Goal: Task Accomplishment & Management: Manage account settings

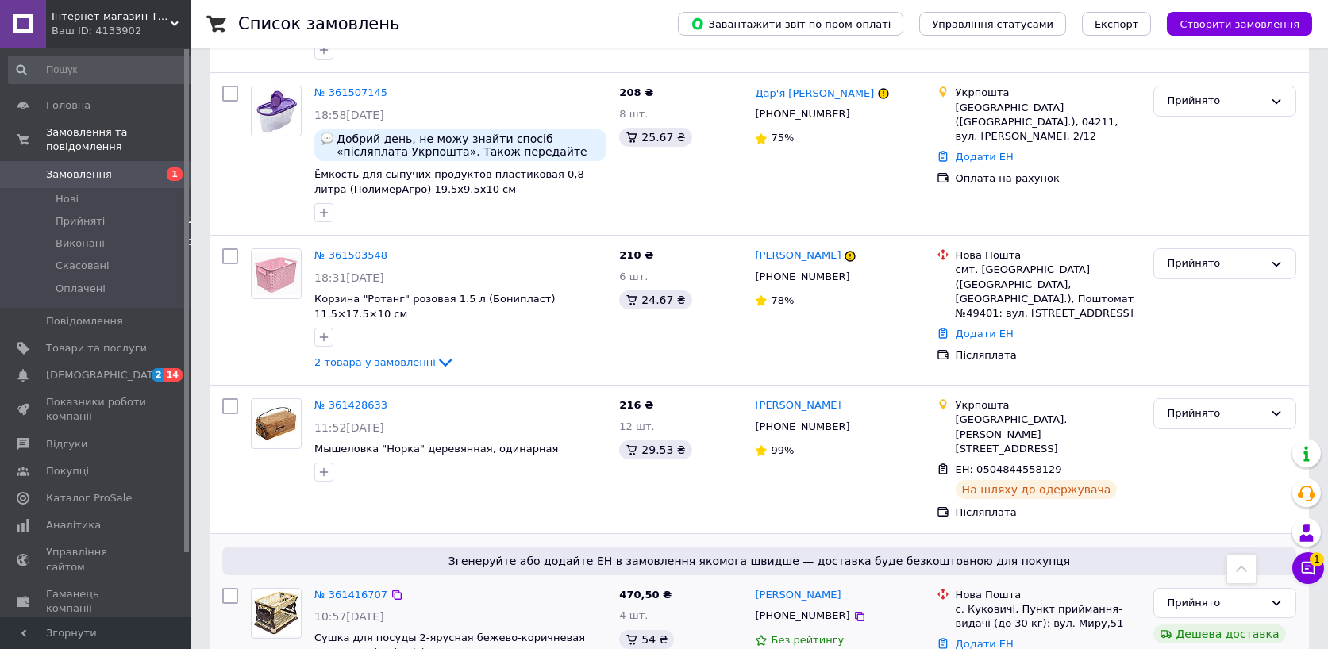
scroll to position [1178, 0]
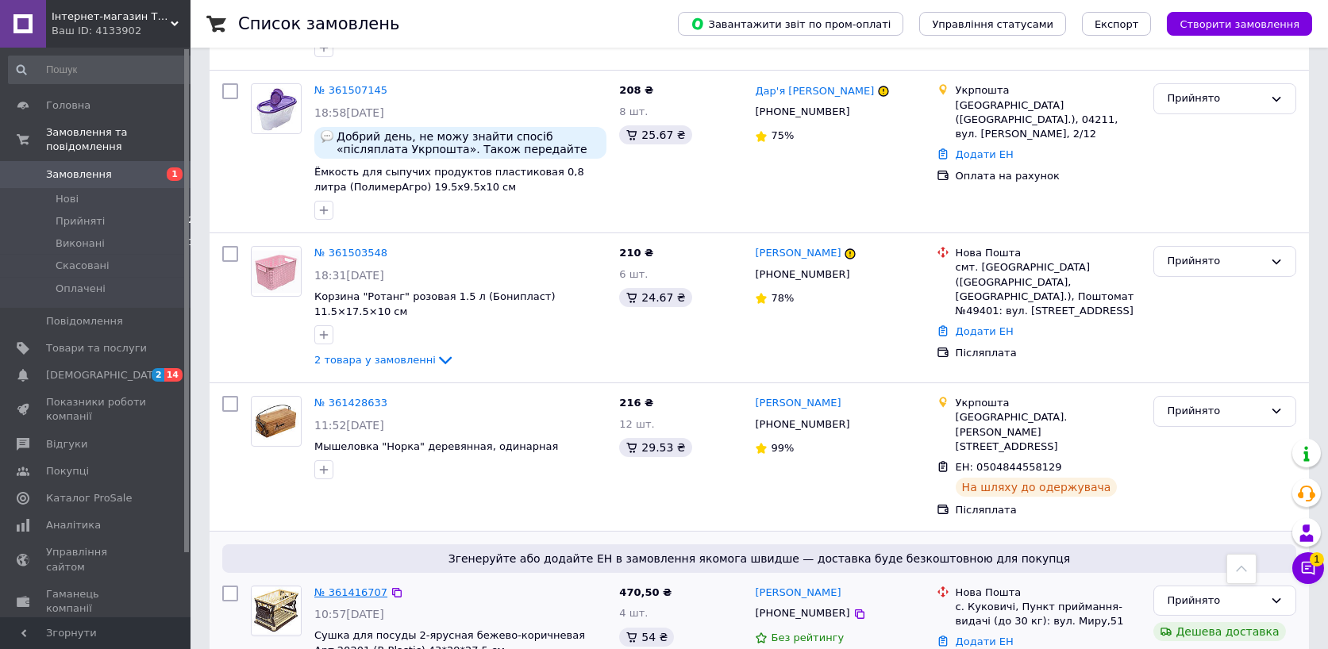
click at [368, 587] on link "№ 361416707" at bounding box center [350, 593] width 73 height 12
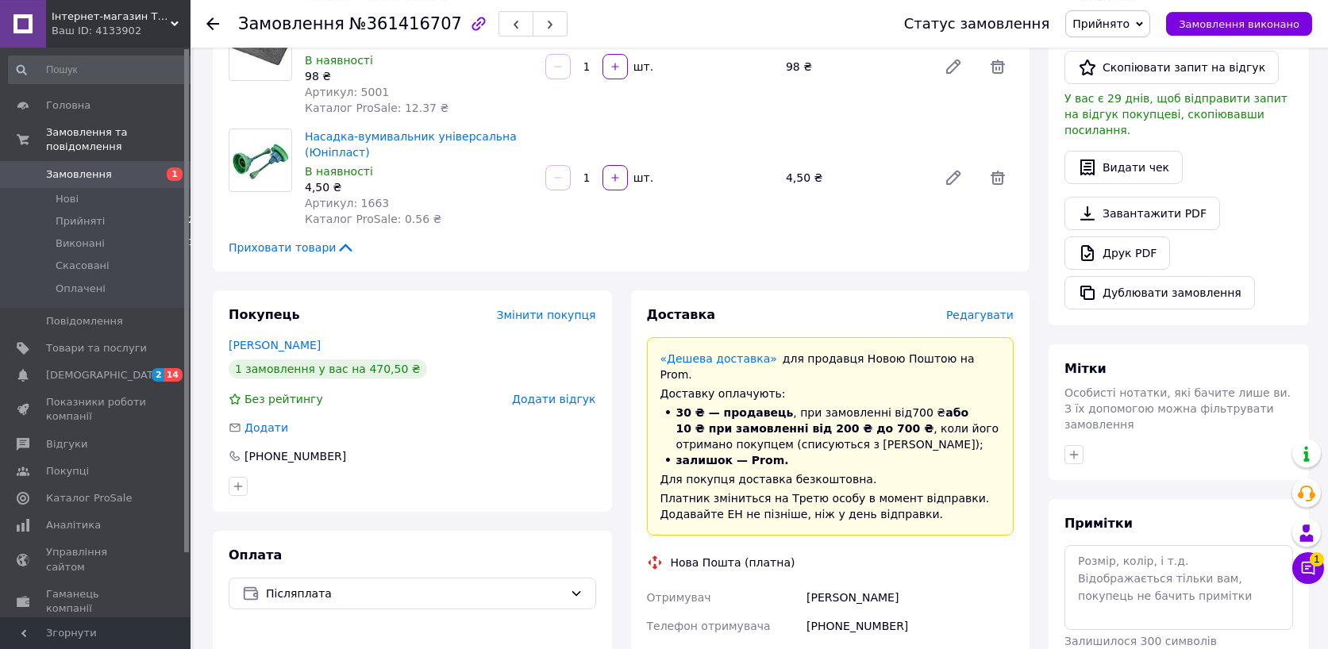
scroll to position [455, 0]
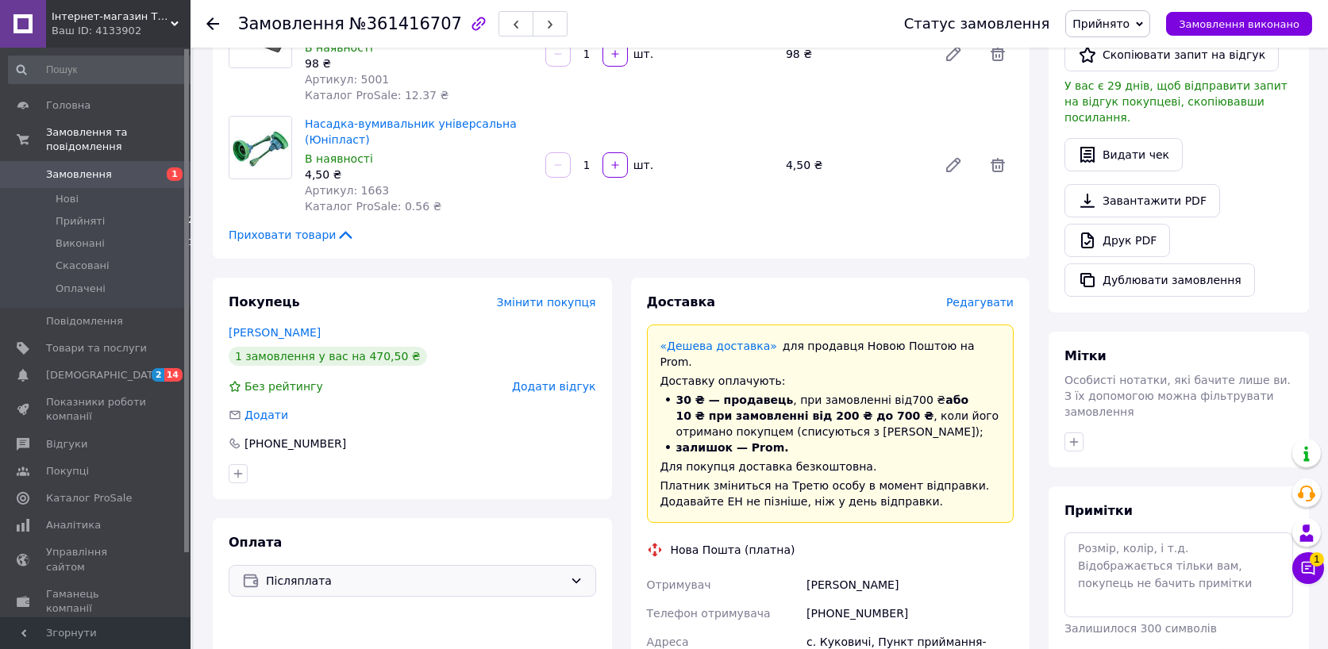
click at [318, 580] on span "Післяплата" at bounding box center [415, 580] width 298 height 17
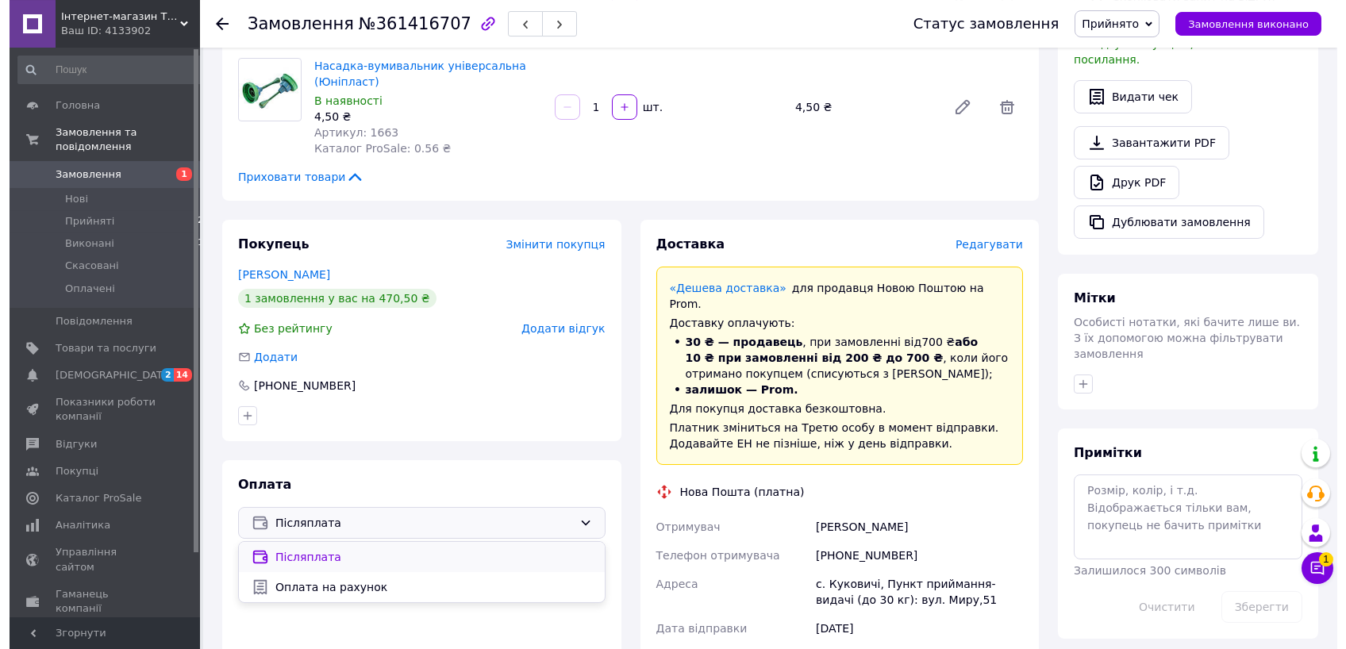
scroll to position [539, 0]
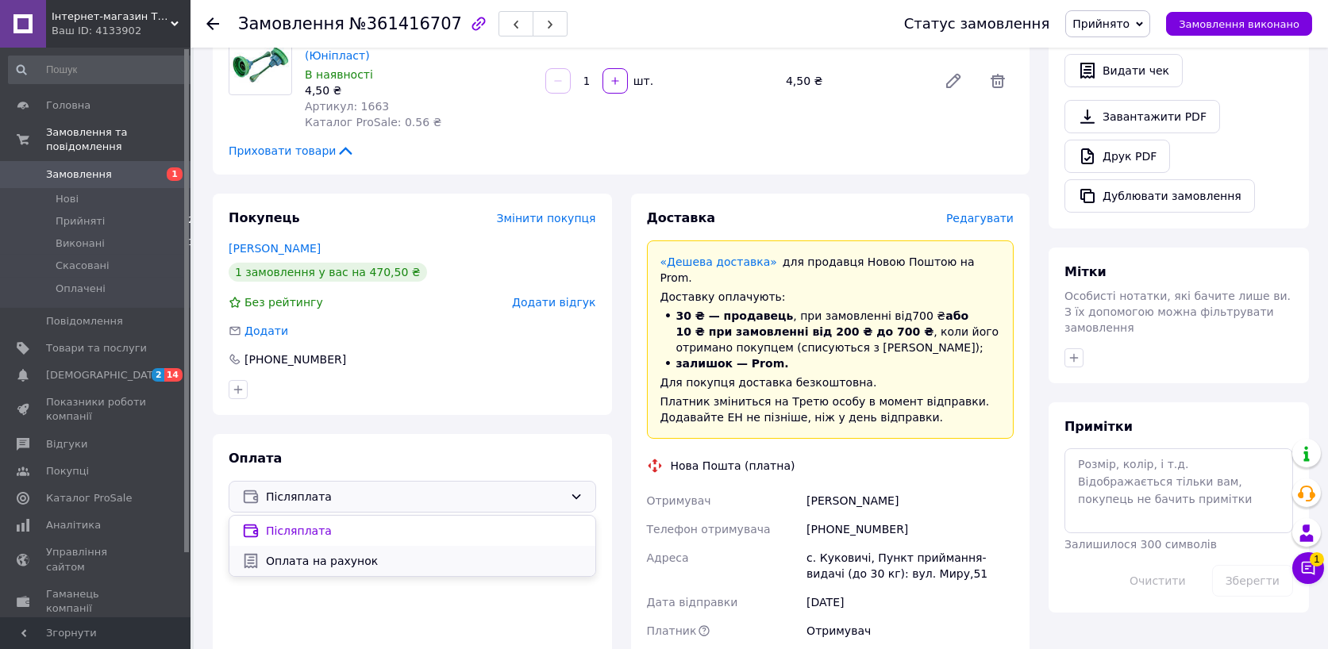
click at [346, 561] on span "Оплата на рахунок" at bounding box center [424, 561] width 317 height 16
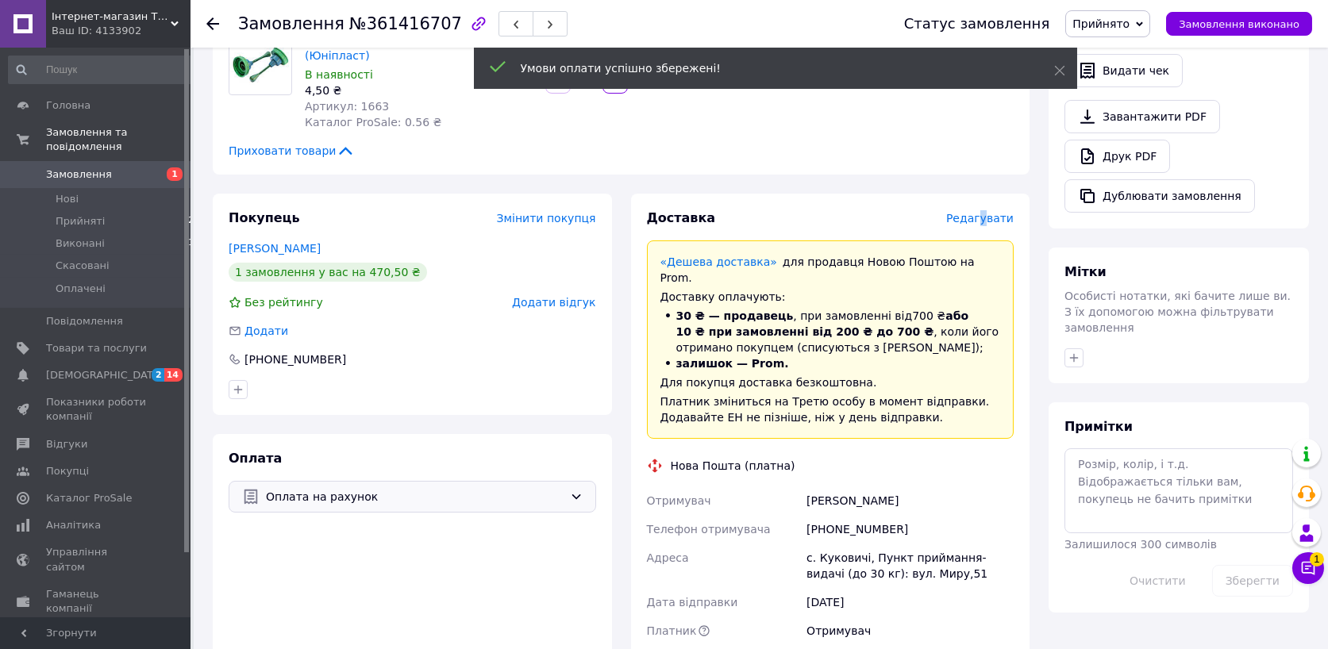
click at [988, 220] on span "Редагувати" at bounding box center [979, 218] width 67 height 13
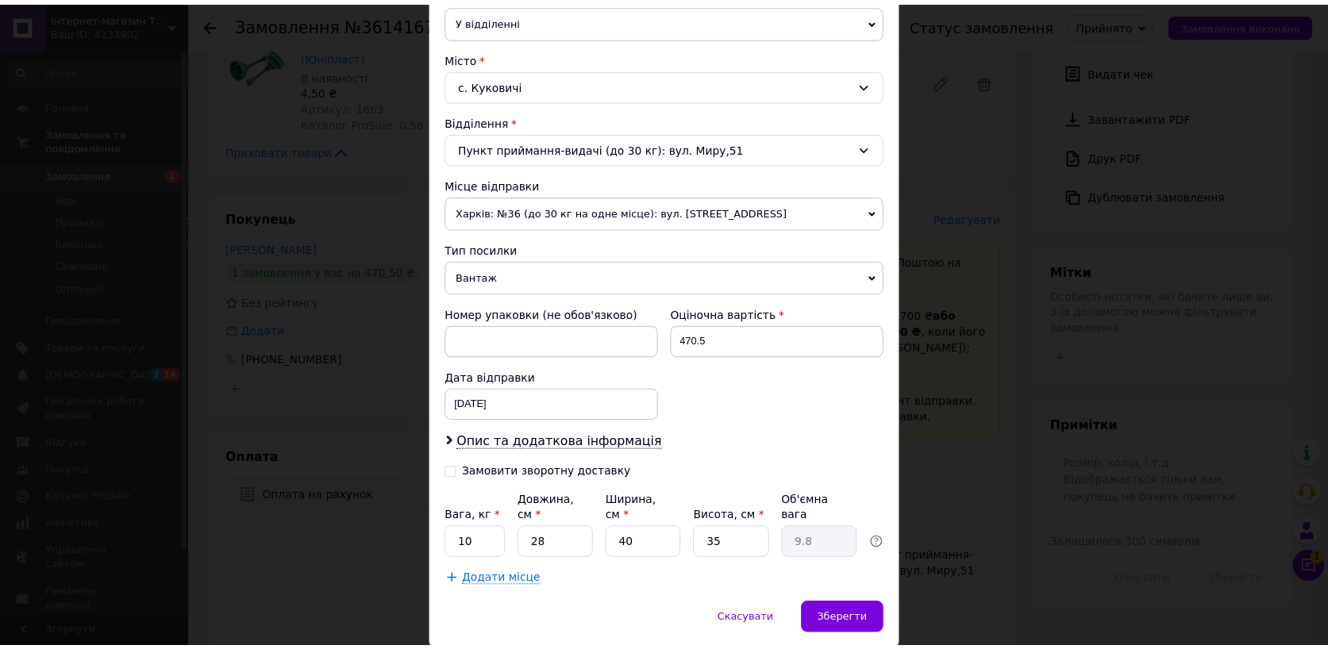
scroll to position [398, 0]
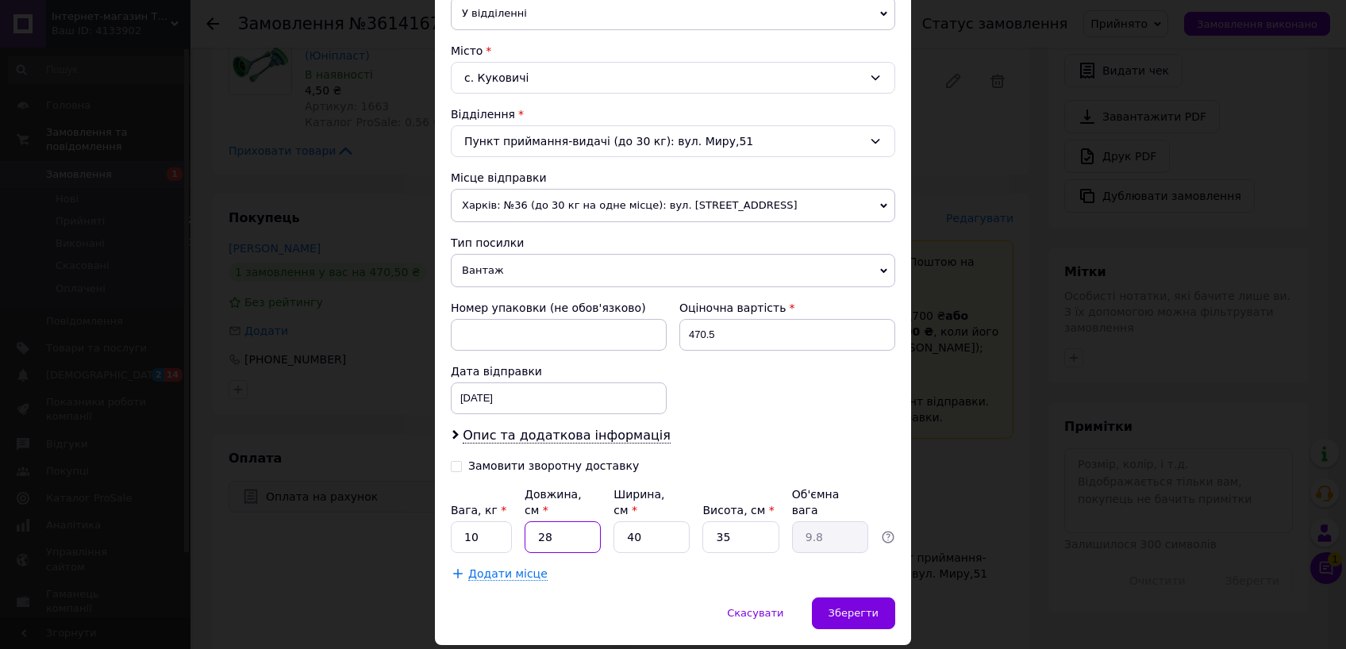
drag, startPoint x: 549, startPoint y: 526, endPoint x: 516, endPoint y: 522, distance: 33.7
click at [525, 522] on input "28" at bounding box center [563, 538] width 76 height 32
type input "4"
type input "1.4"
type input "48"
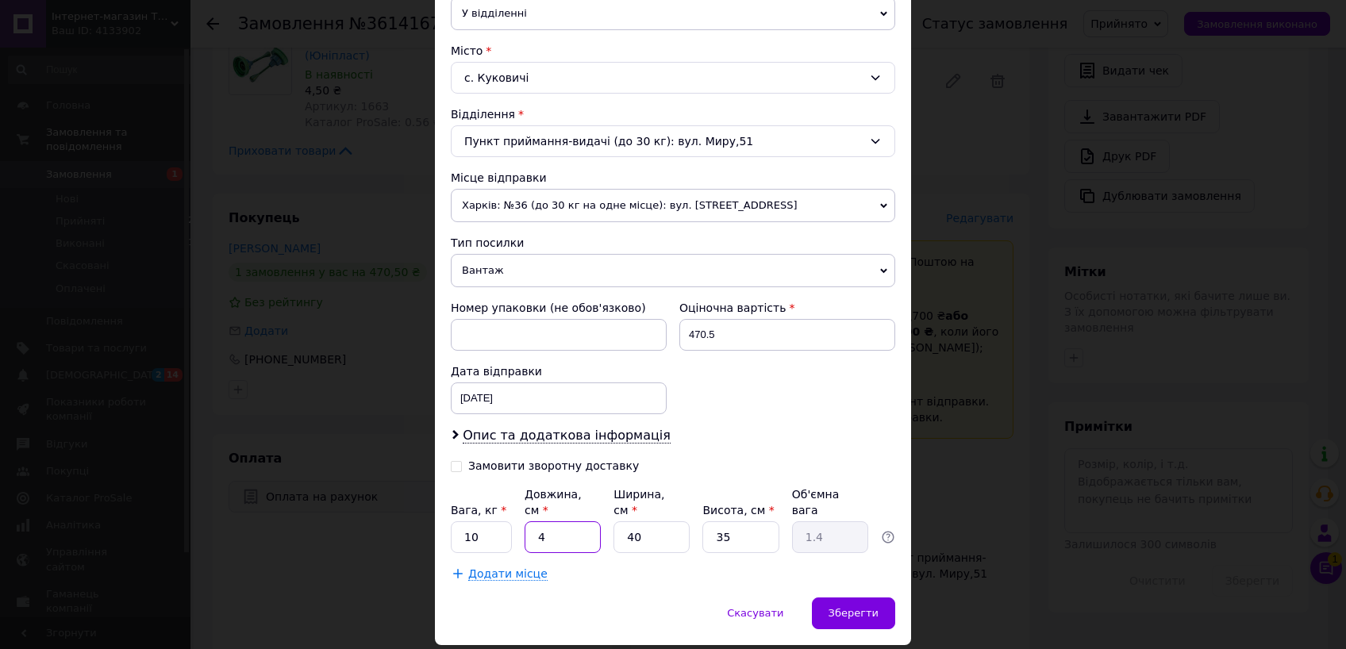
type input "16.8"
type input "48"
drag, startPoint x: 637, startPoint y: 523, endPoint x: 612, endPoint y: 512, distance: 27.0
click at [614, 522] on input "40" at bounding box center [652, 538] width 76 height 32
type input "4"
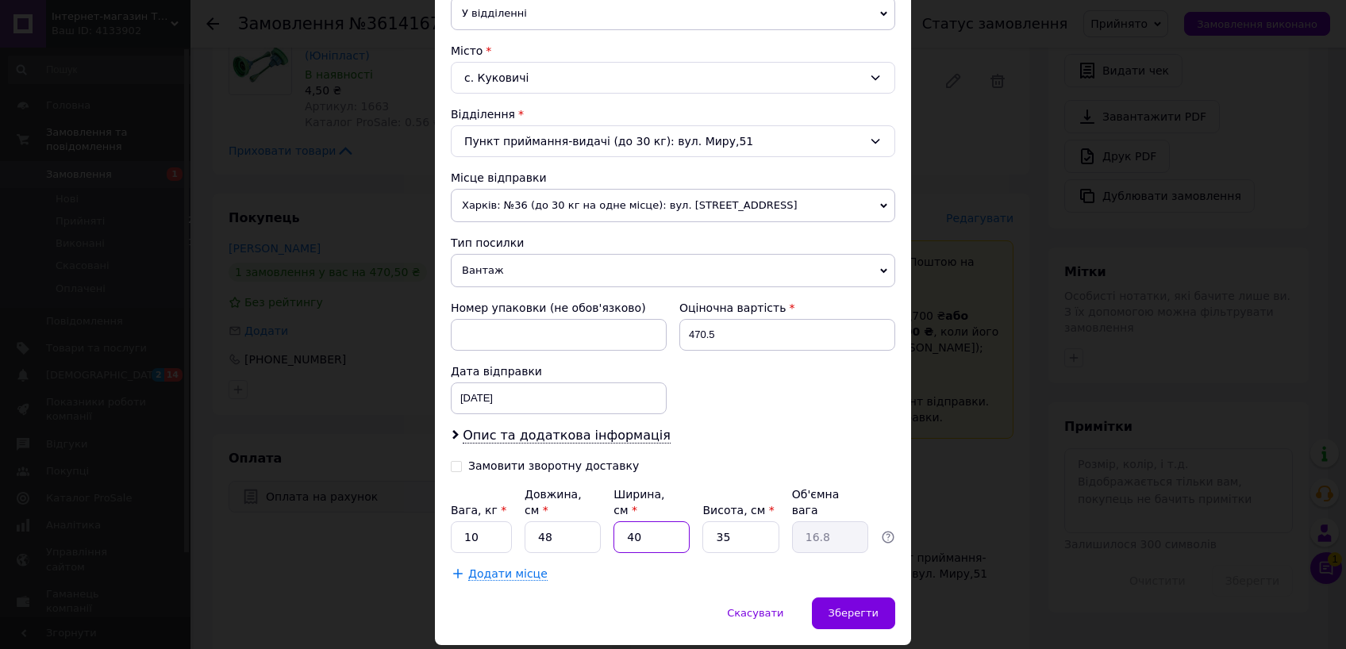
type input "1.68"
type input "45"
type input "18.9"
type input "45"
drag, startPoint x: 730, startPoint y: 519, endPoint x: 695, endPoint y: 522, distance: 35.0
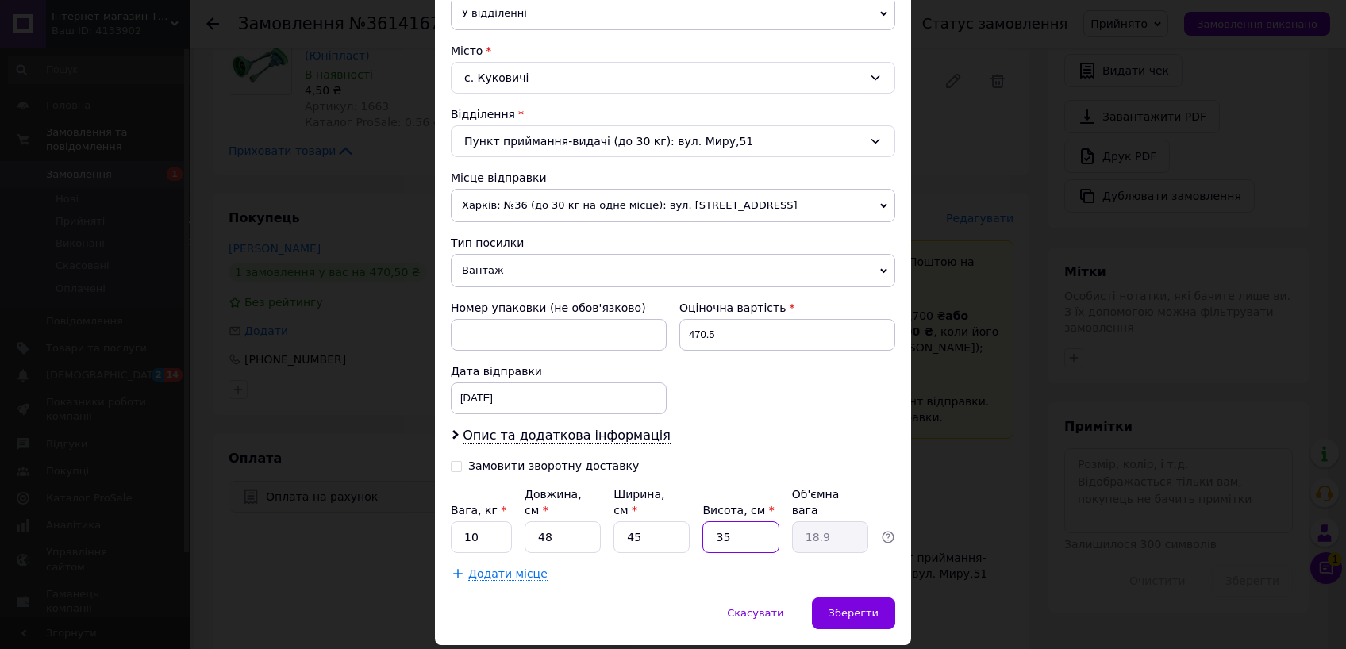
click at [703, 522] on input "35" at bounding box center [741, 538] width 76 height 32
type input "2"
type input "1.08"
type input "20"
type input "10.8"
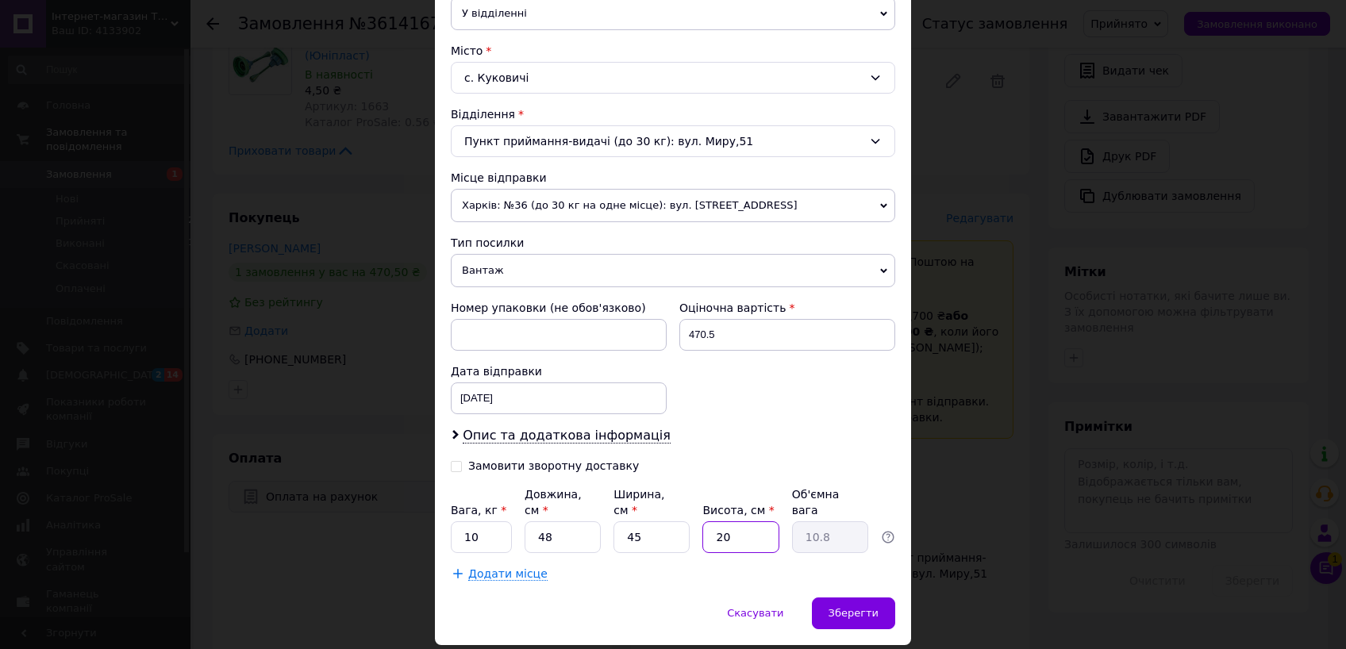
type input "20"
click at [541, 522] on input "48" at bounding box center [563, 538] width 76 height 32
type input "47"
type input "10.58"
type input "47"
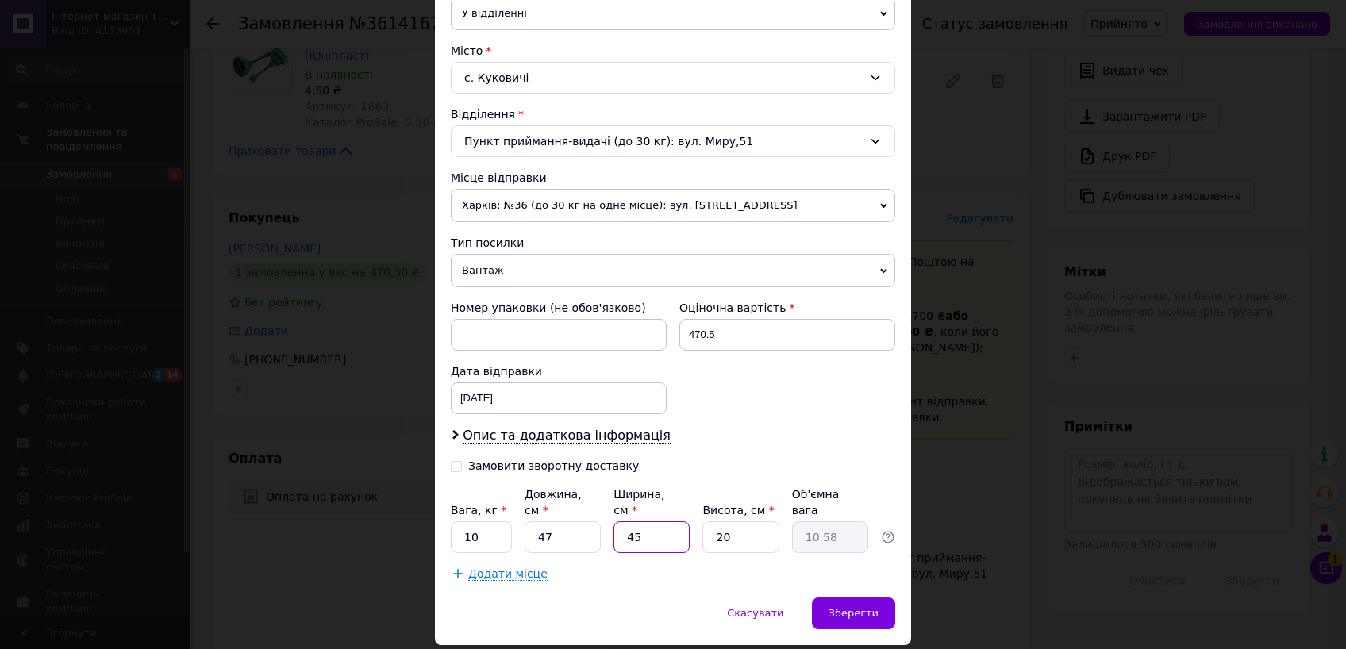
drag, startPoint x: 621, startPoint y: 518, endPoint x: 634, endPoint y: 521, distance: 13.7
click at [634, 522] on input "45" at bounding box center [652, 538] width 76 height 32
type input "4"
type input "0.94"
type input "44"
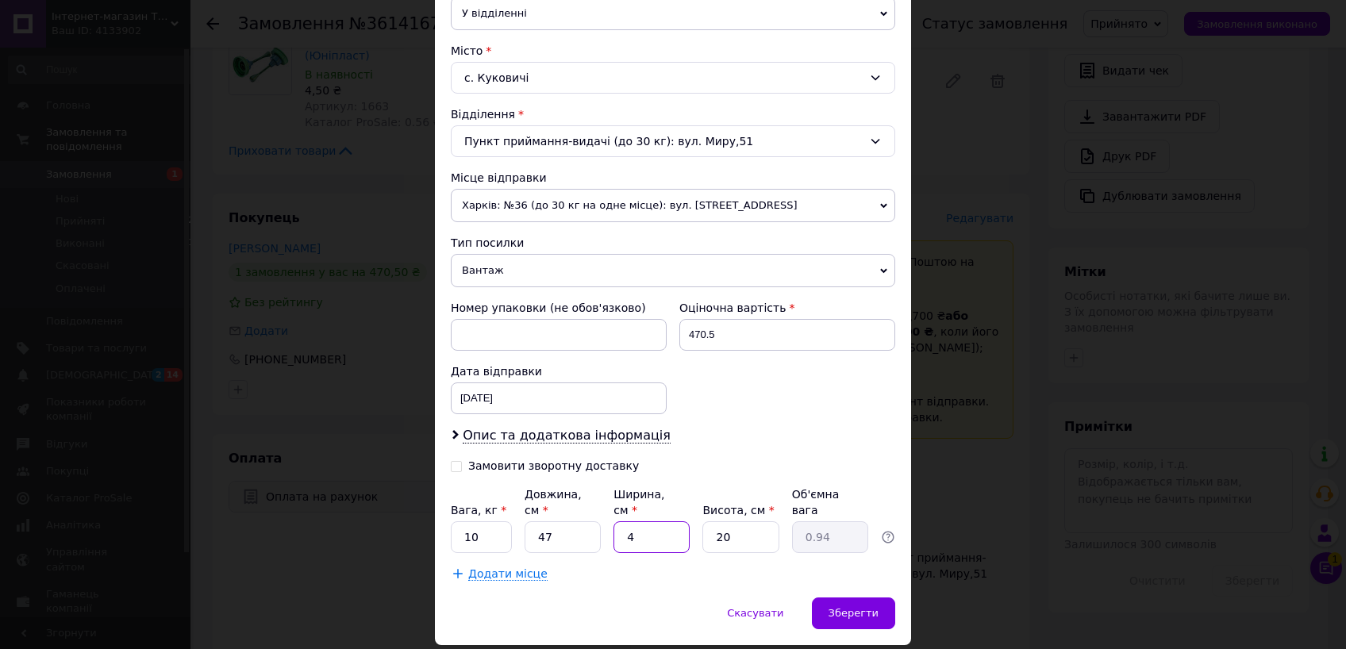
type input "10.34"
type input "44"
click at [763, 522] on input "20" at bounding box center [741, 538] width 76 height 32
click at [752, 529] on input "20" at bounding box center [741, 538] width 76 height 32
drag, startPoint x: 529, startPoint y: 519, endPoint x: 549, endPoint y: 520, distance: 20.7
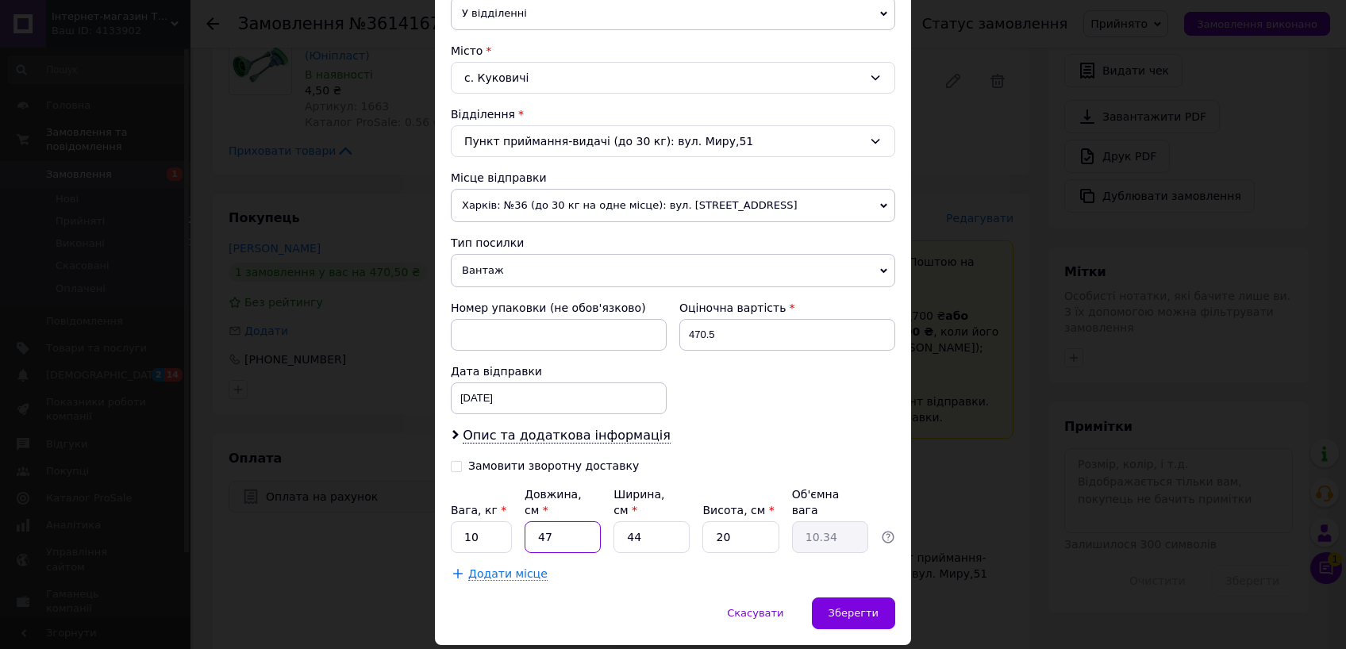
click at [549, 522] on input "47" at bounding box center [563, 538] width 76 height 32
type input "4"
type input "0.88"
type input "46"
type input "10.12"
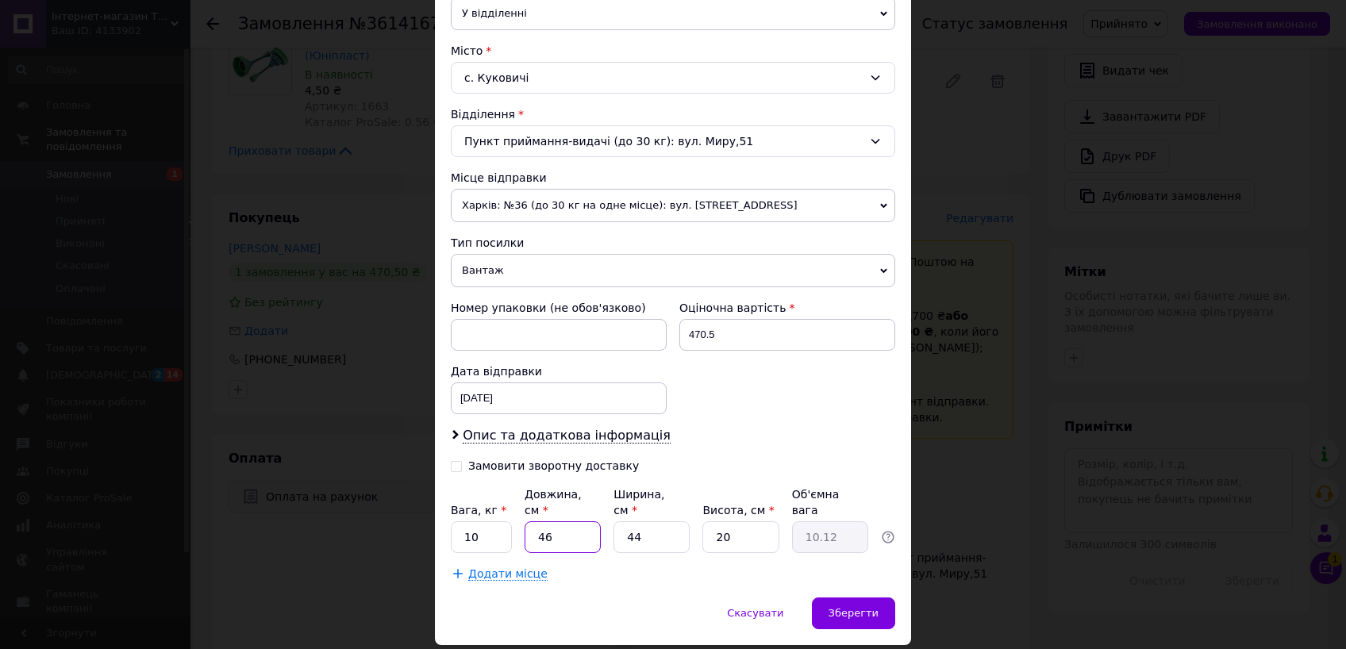
type input "46"
click at [642, 522] on input "44" at bounding box center [652, 538] width 76 height 32
drag, startPoint x: 481, startPoint y: 520, endPoint x: 436, endPoint y: 518, distance: 45.3
click at [451, 522] on input "10" at bounding box center [481, 538] width 61 height 32
type input "4"
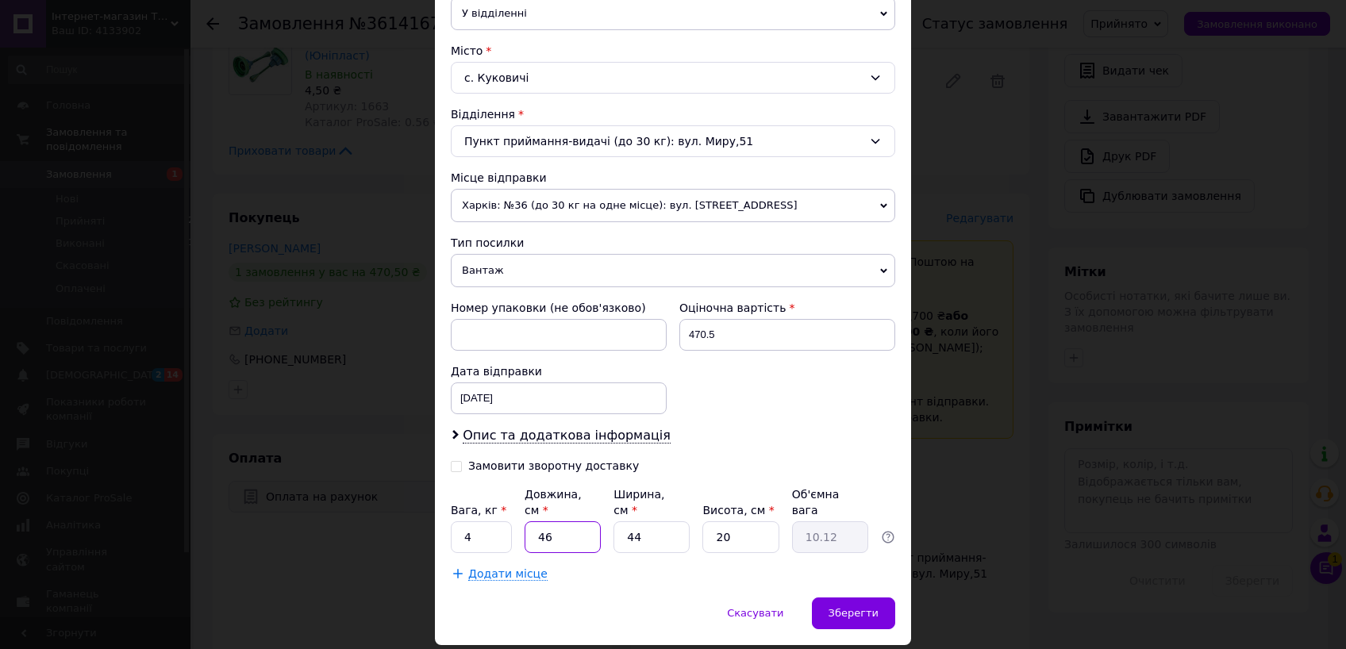
drag, startPoint x: 574, startPoint y: 517, endPoint x: 583, endPoint y: 509, distance: 11.8
click at [577, 522] on input "46" at bounding box center [563, 538] width 76 height 32
drag, startPoint x: 626, startPoint y: 516, endPoint x: 637, endPoint y: 520, distance: 11.8
click at [637, 522] on input "44" at bounding box center [652, 538] width 76 height 32
type input "43"
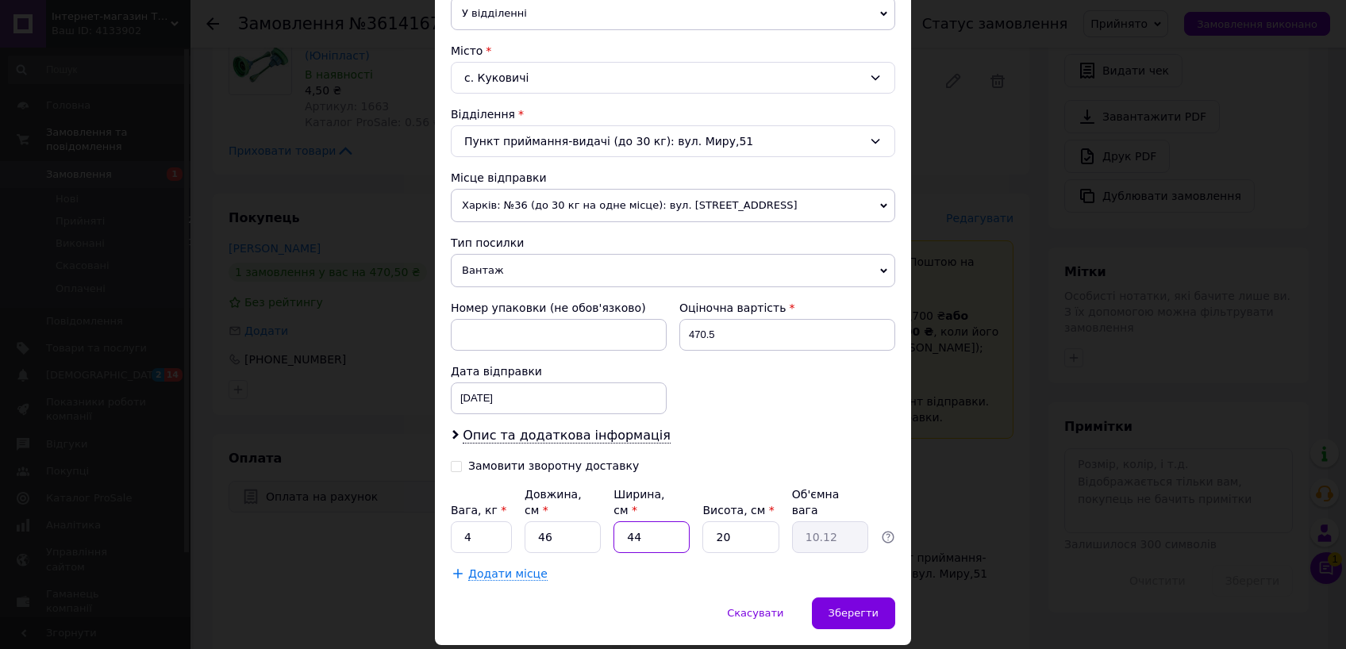
type input "9.89"
type input "43"
click at [544, 522] on input "46" at bounding box center [563, 538] width 76 height 32
click at [865, 607] on span "Зберегти" at bounding box center [854, 613] width 50 height 12
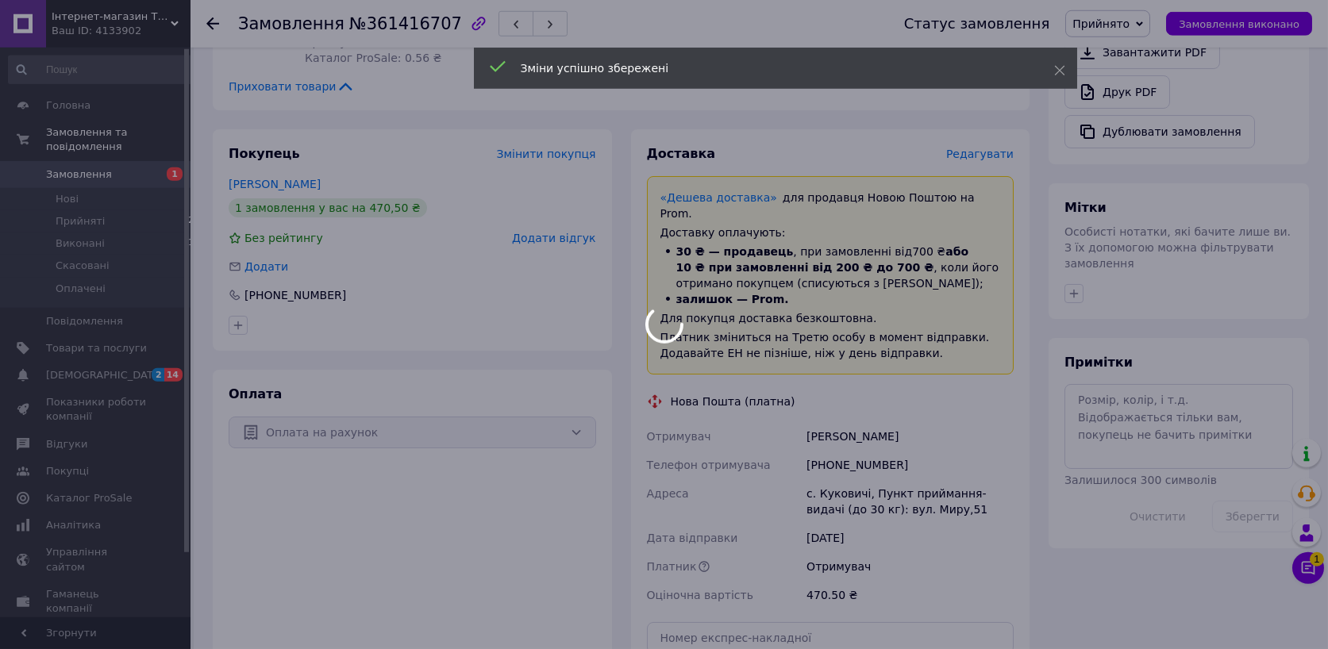
scroll to position [707, 0]
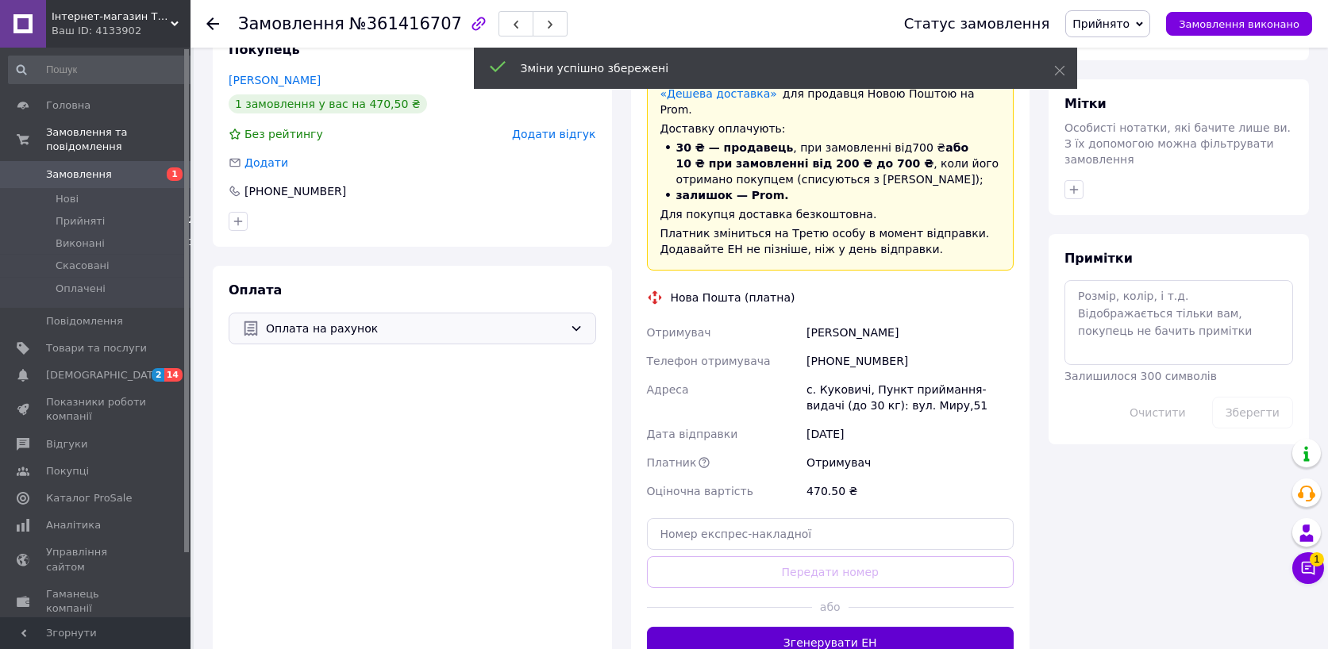
click at [871, 627] on button "Згенерувати ЕН" at bounding box center [831, 643] width 368 height 32
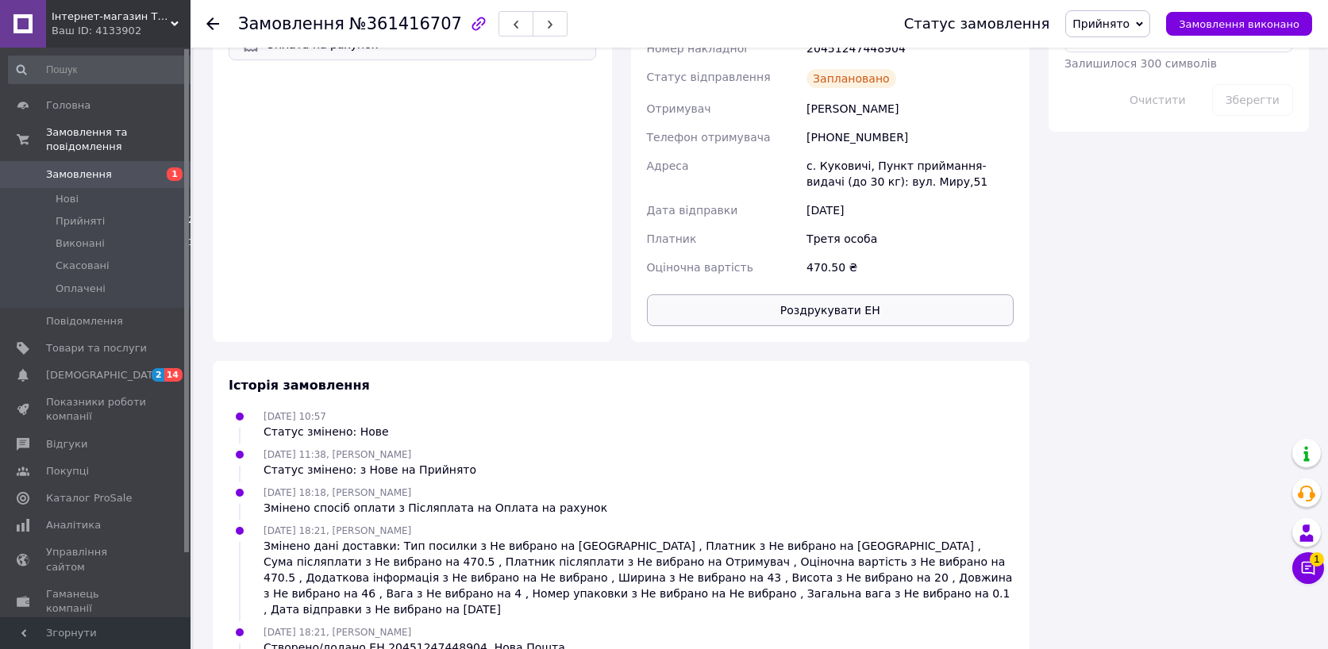
scroll to position [1039, 0]
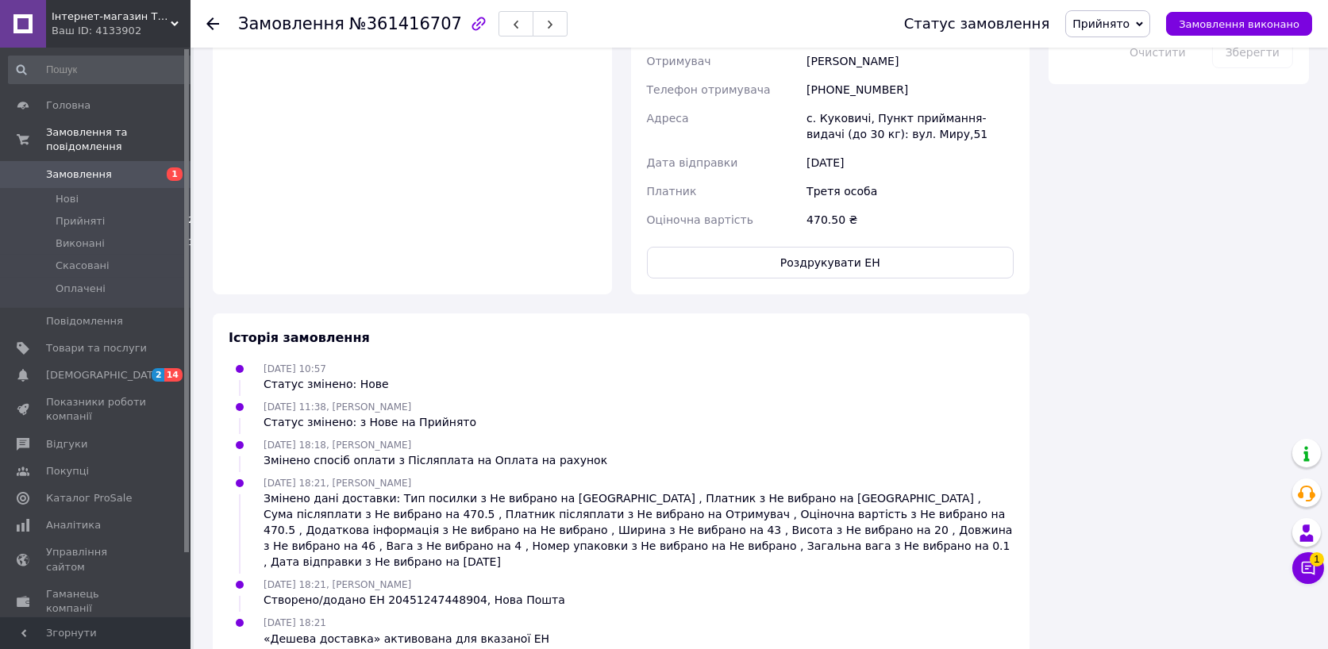
click at [97, 171] on span "Замовлення" at bounding box center [79, 174] width 66 height 14
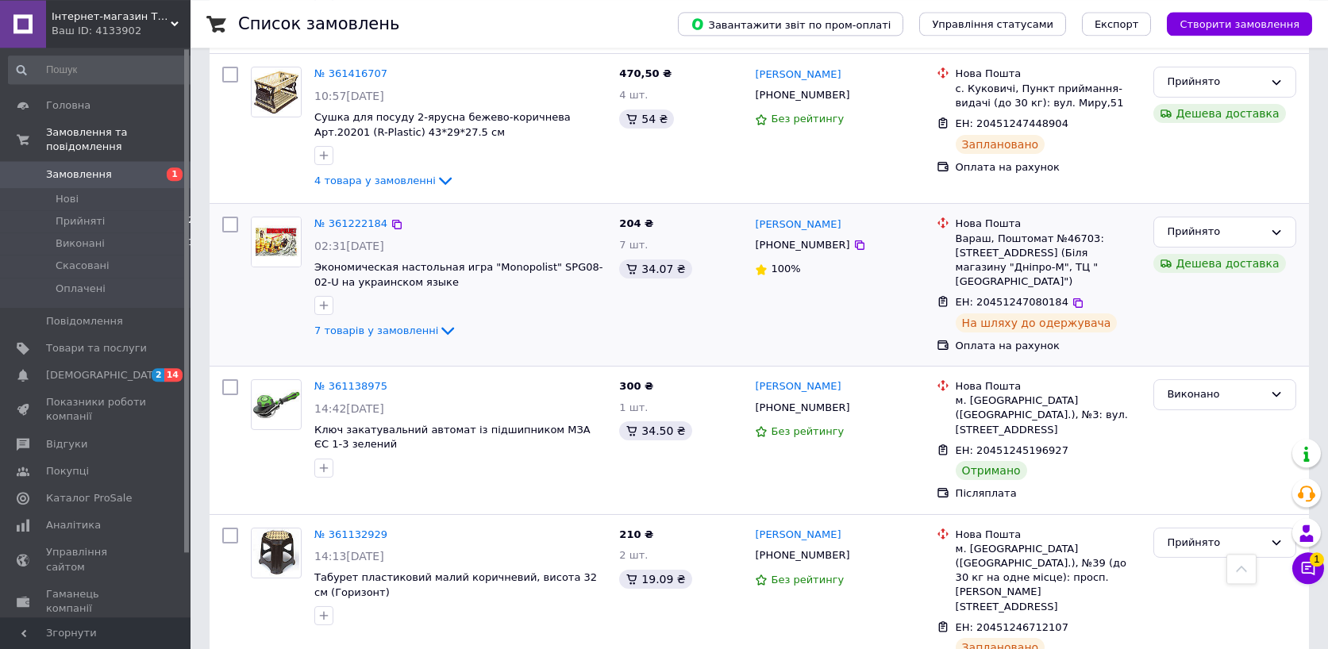
scroll to position [1683, 0]
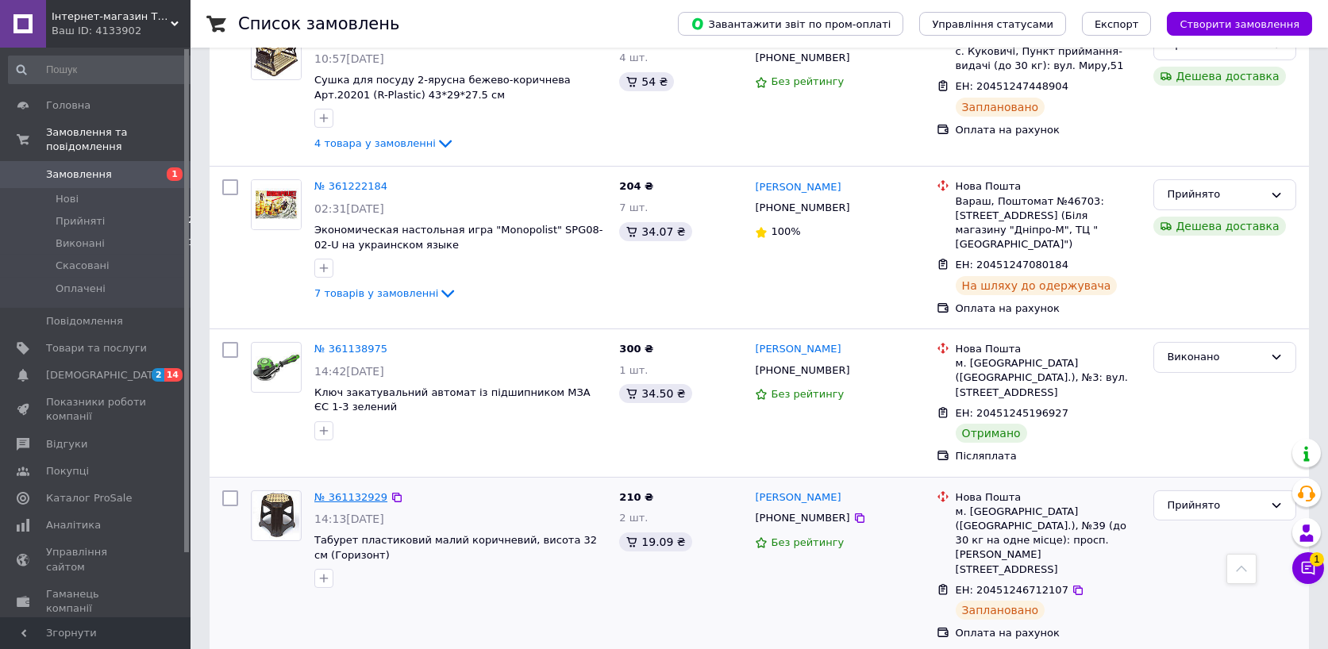
click at [354, 491] on link "№ 361132929" at bounding box center [350, 497] width 73 height 12
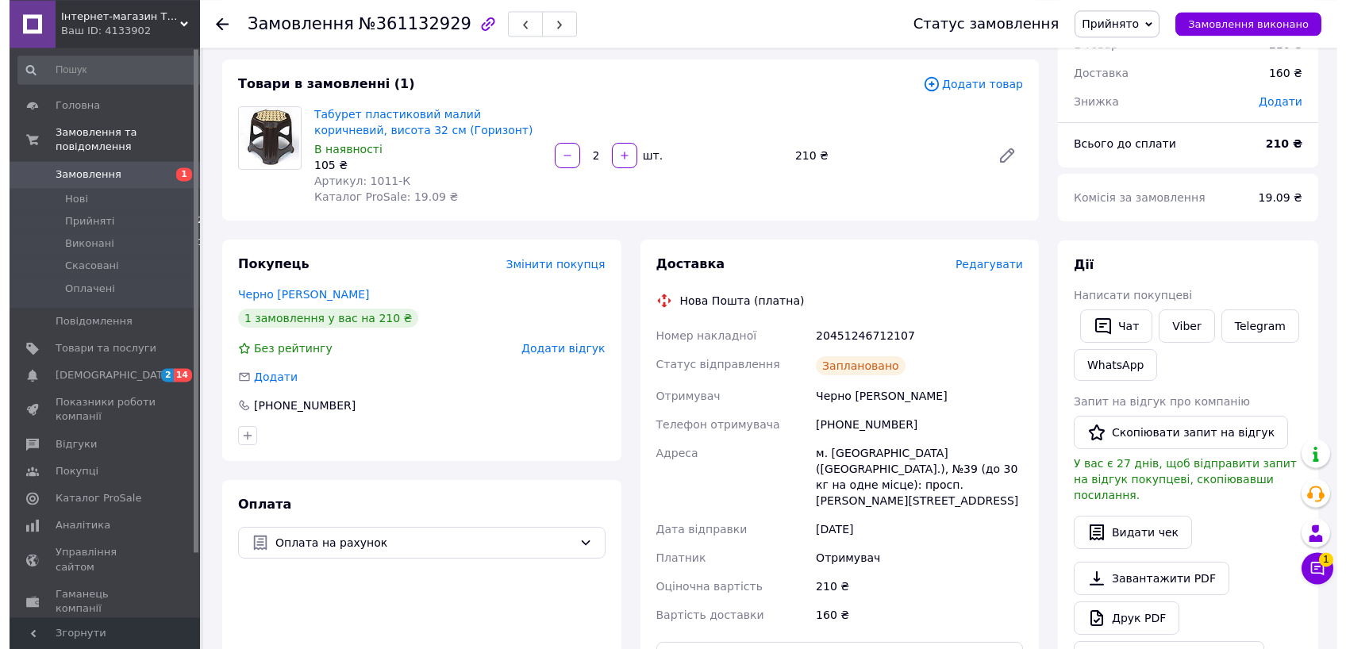
scroll to position [85, 0]
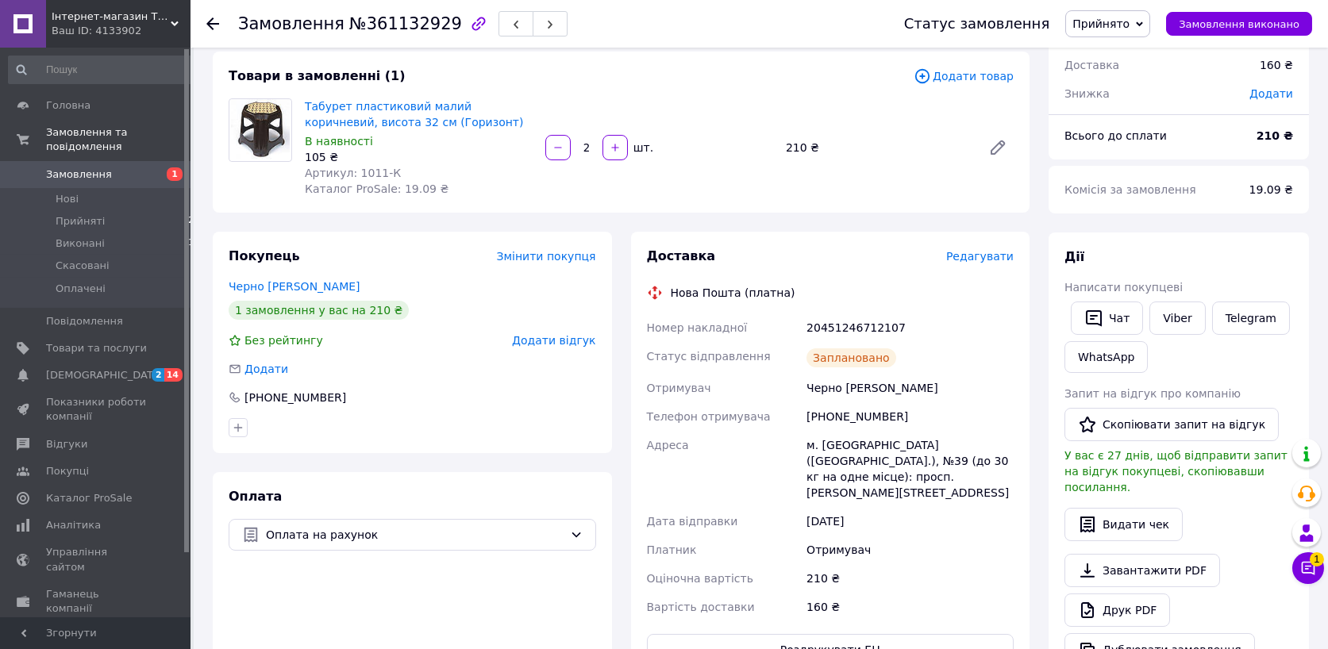
click at [973, 261] on span "Редагувати" at bounding box center [979, 256] width 67 height 13
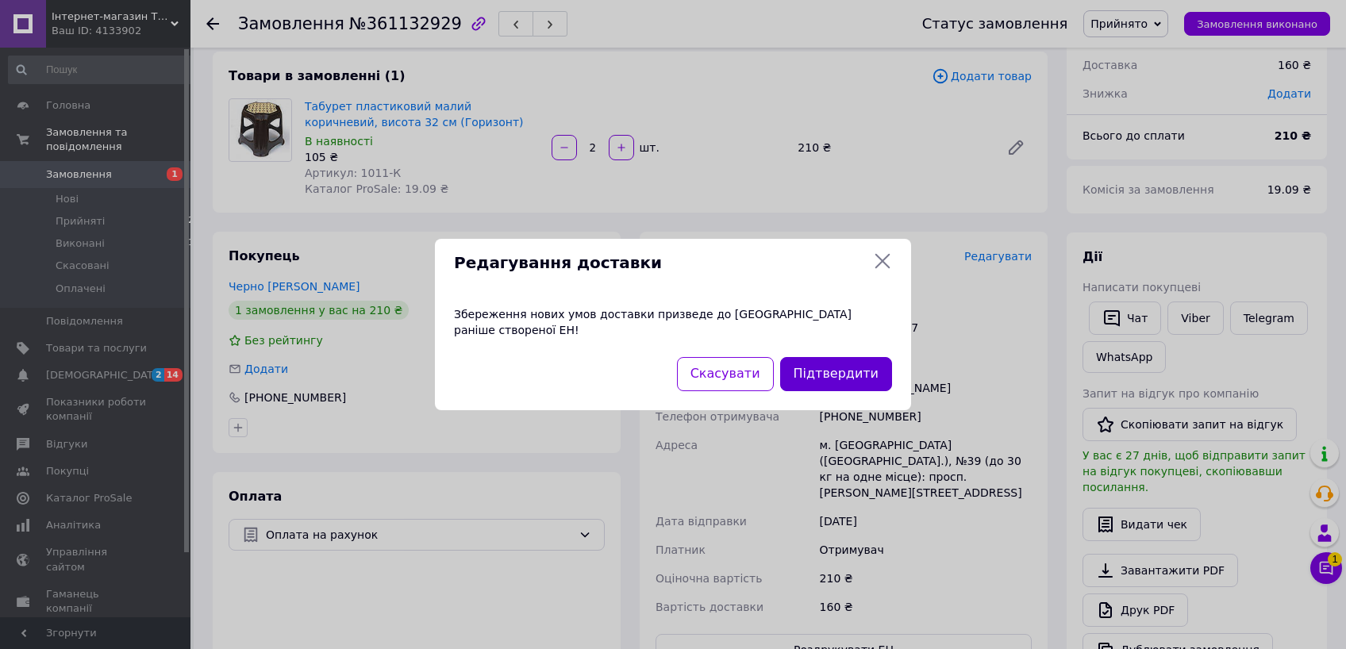
click at [848, 368] on button "Підтвердити" at bounding box center [836, 374] width 112 height 34
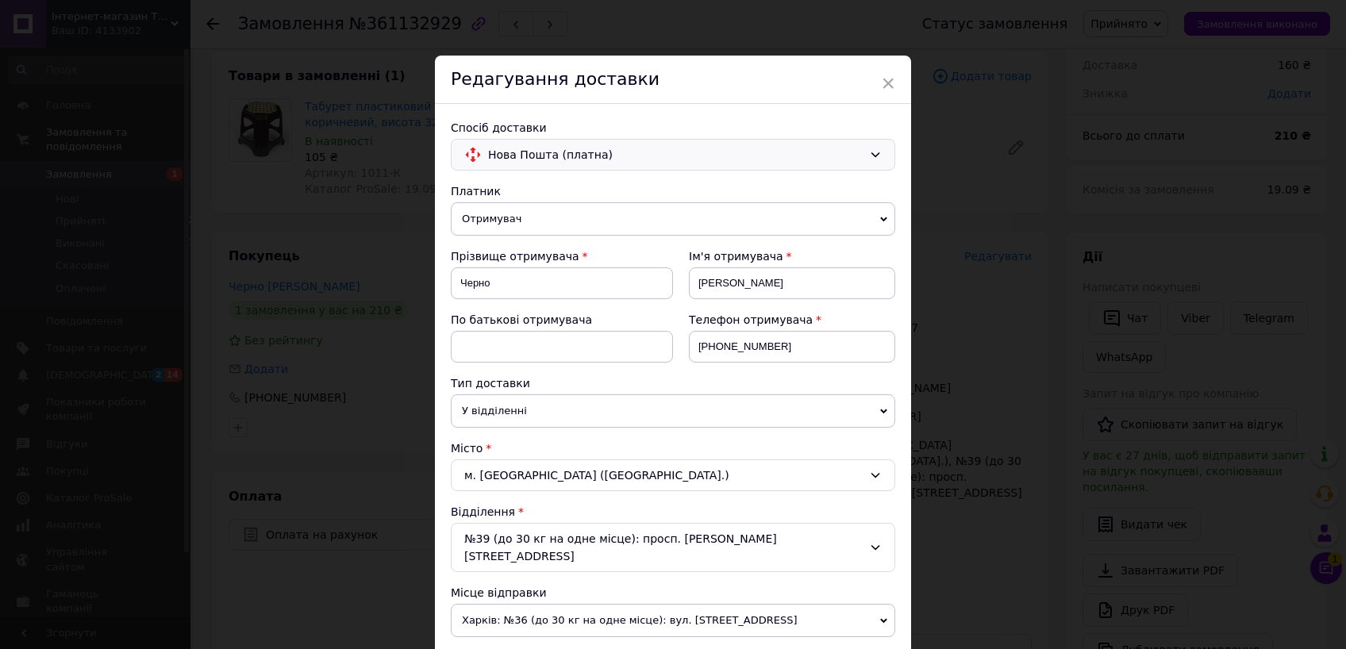
click at [591, 151] on span "Нова Пошта (платна)" at bounding box center [675, 154] width 375 height 17
click at [508, 222] on span "Укрпошта (платна)" at bounding box center [685, 219] width 394 height 16
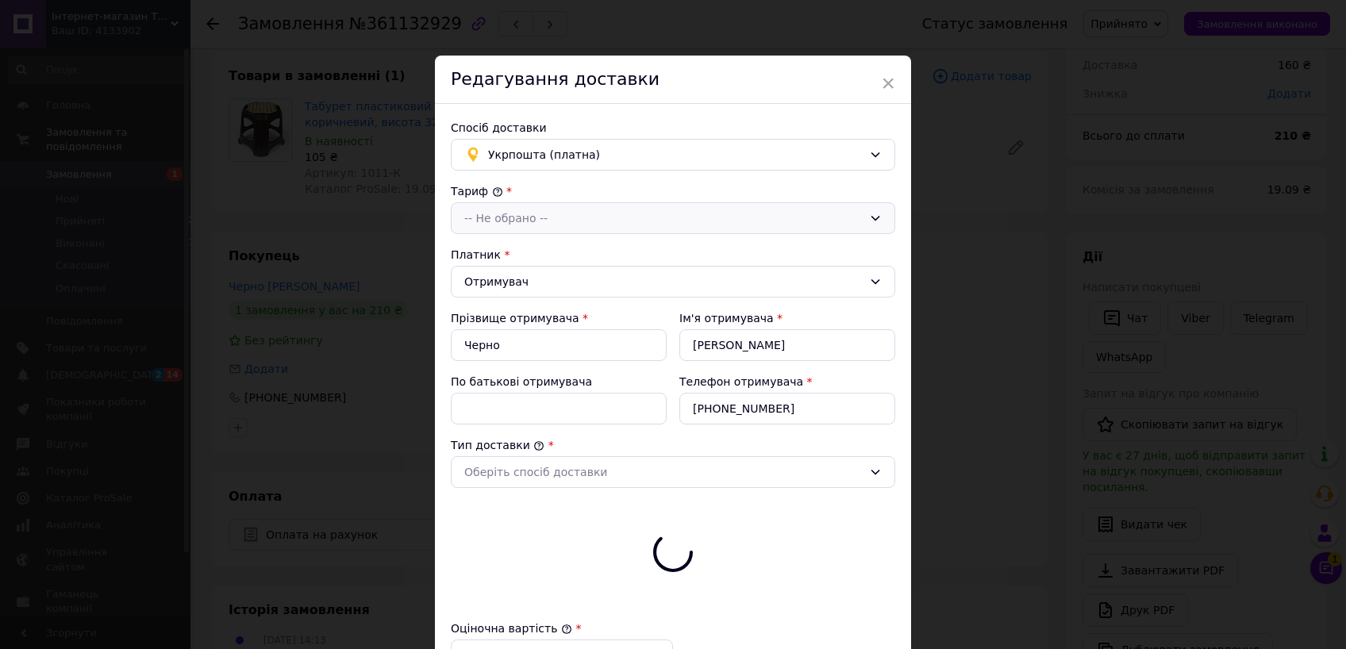
type input "210"
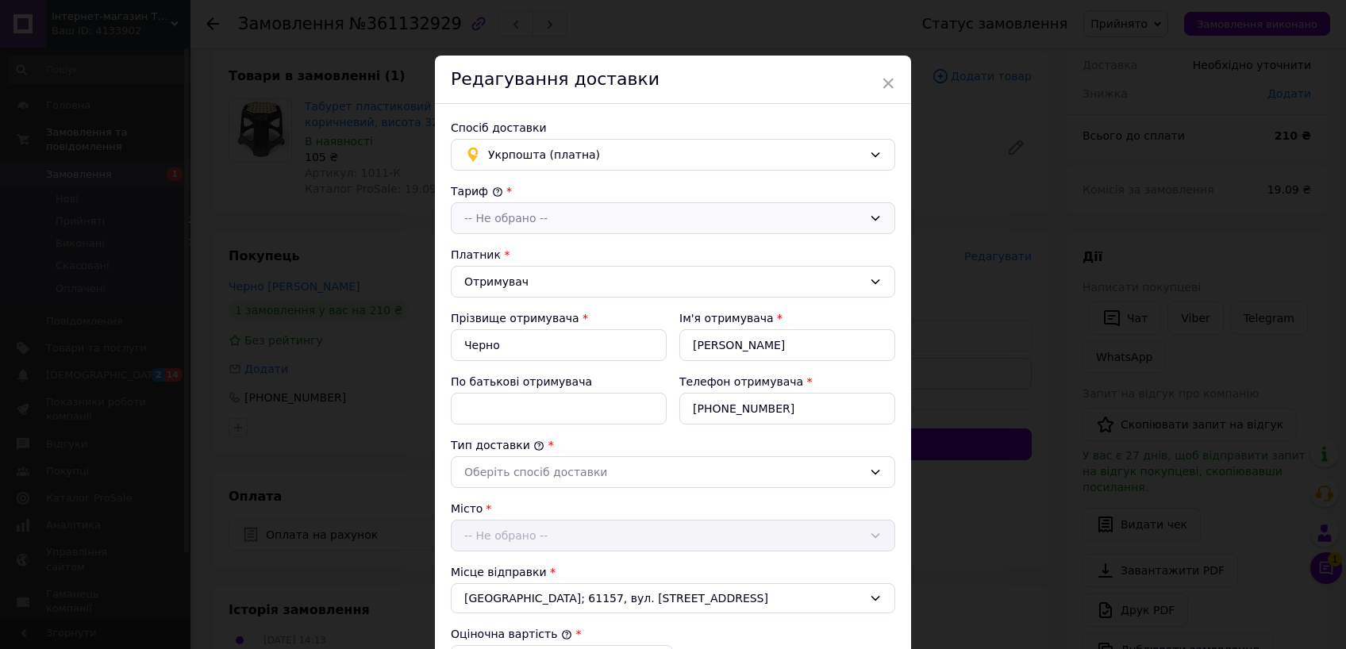
click at [502, 218] on div "-- Не обрано --" at bounding box center [663, 218] width 398 height 17
click at [491, 259] on li "Стандарт" at bounding box center [673, 252] width 443 height 30
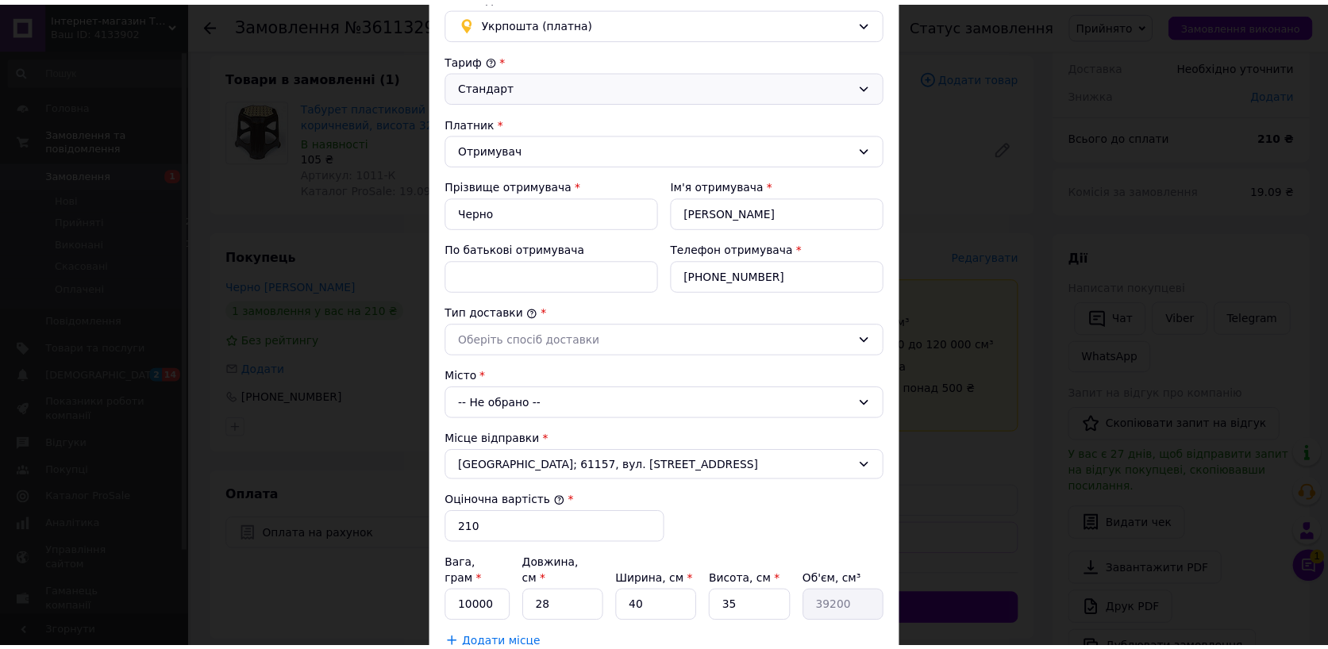
scroll to position [265, 0]
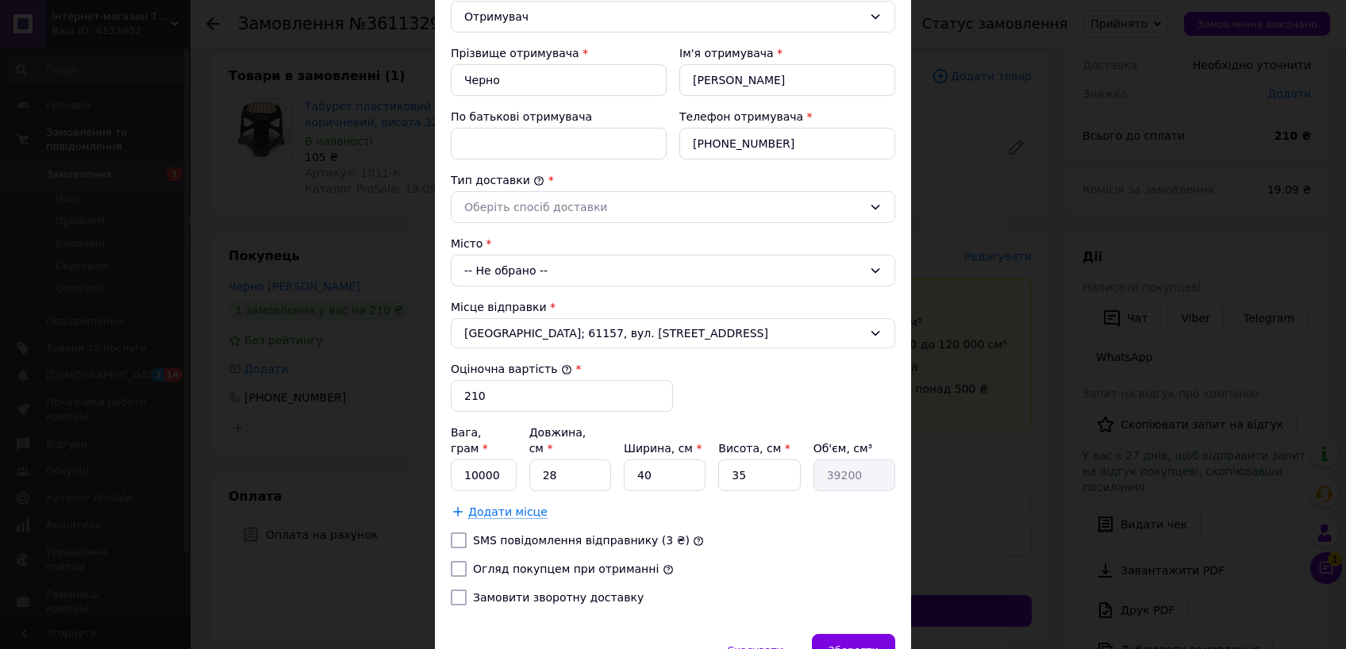
click at [973, 444] on div "× Редагування доставки Спосіб доставки Укрпошта (платна) Тариф * [PERSON_NAME] …" at bounding box center [673, 324] width 1346 height 649
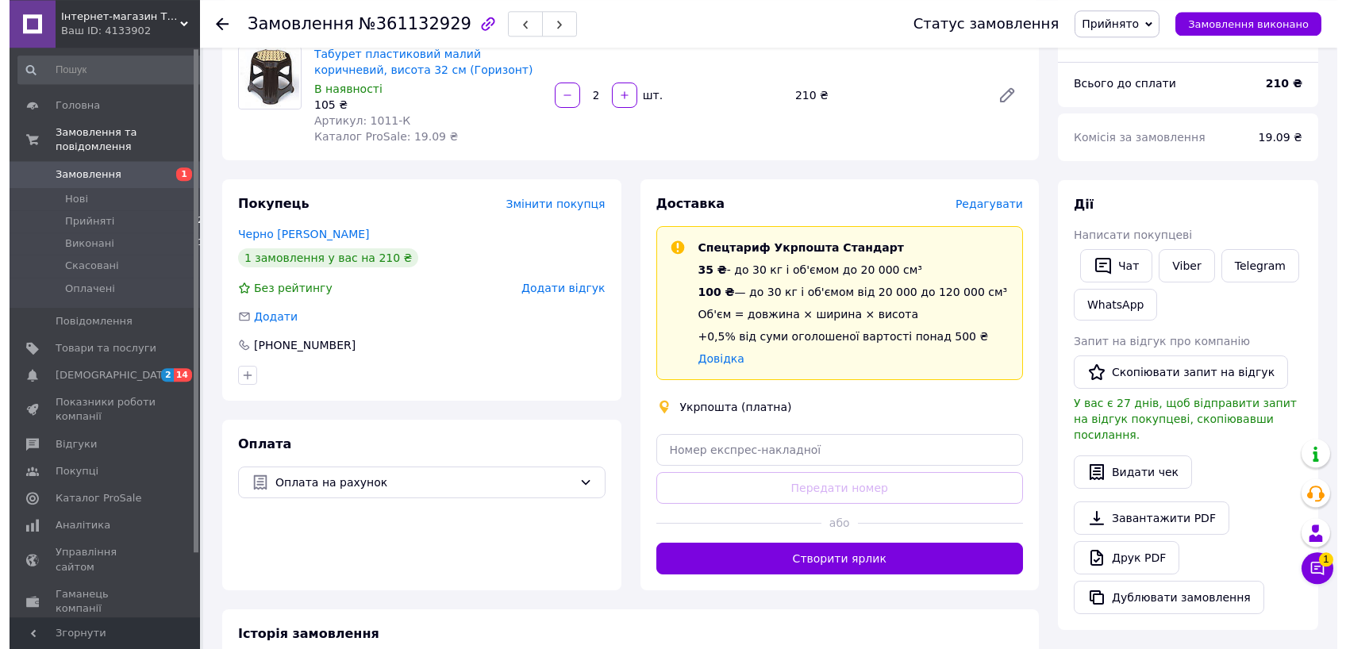
scroll to position [127, 0]
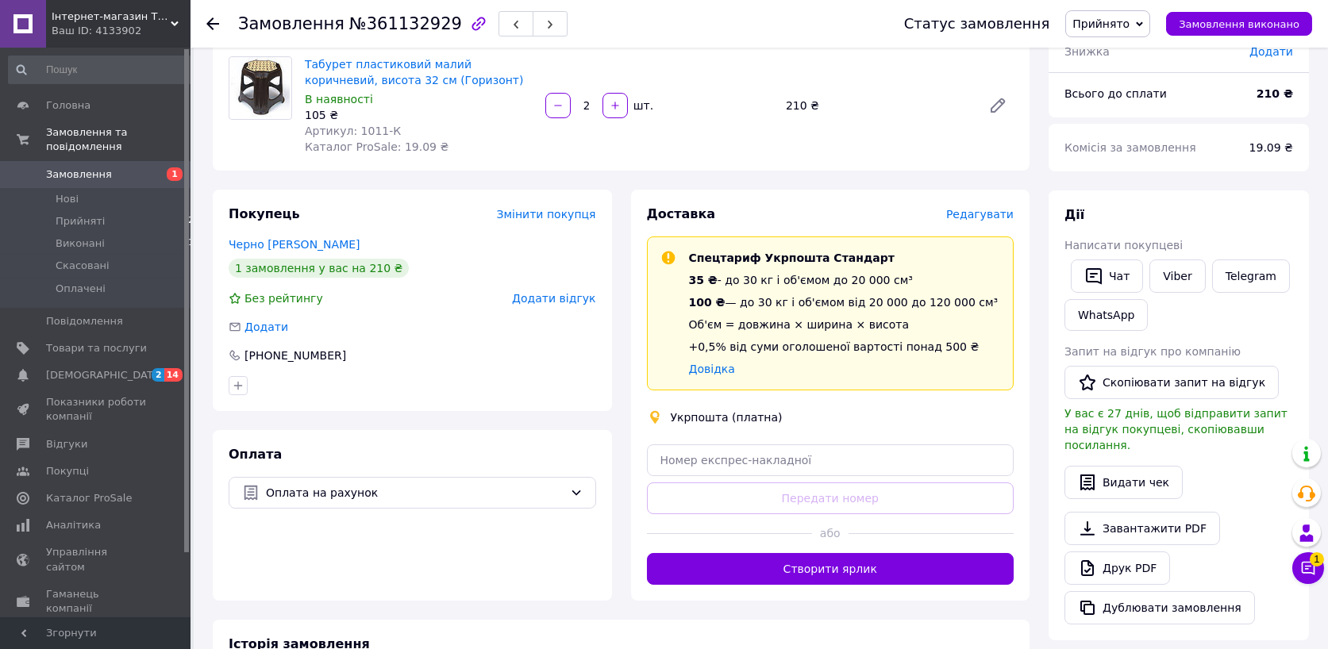
click at [986, 212] on span "Редагувати" at bounding box center [979, 214] width 67 height 13
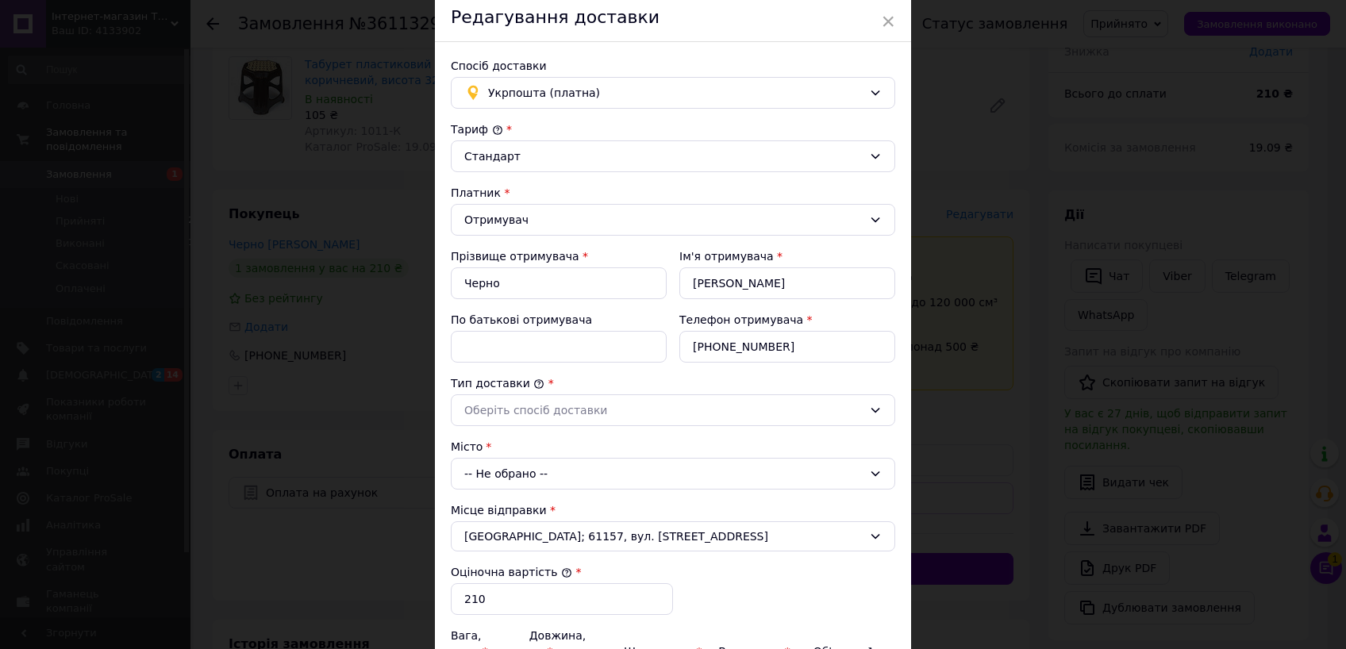
scroll to position [88, 0]
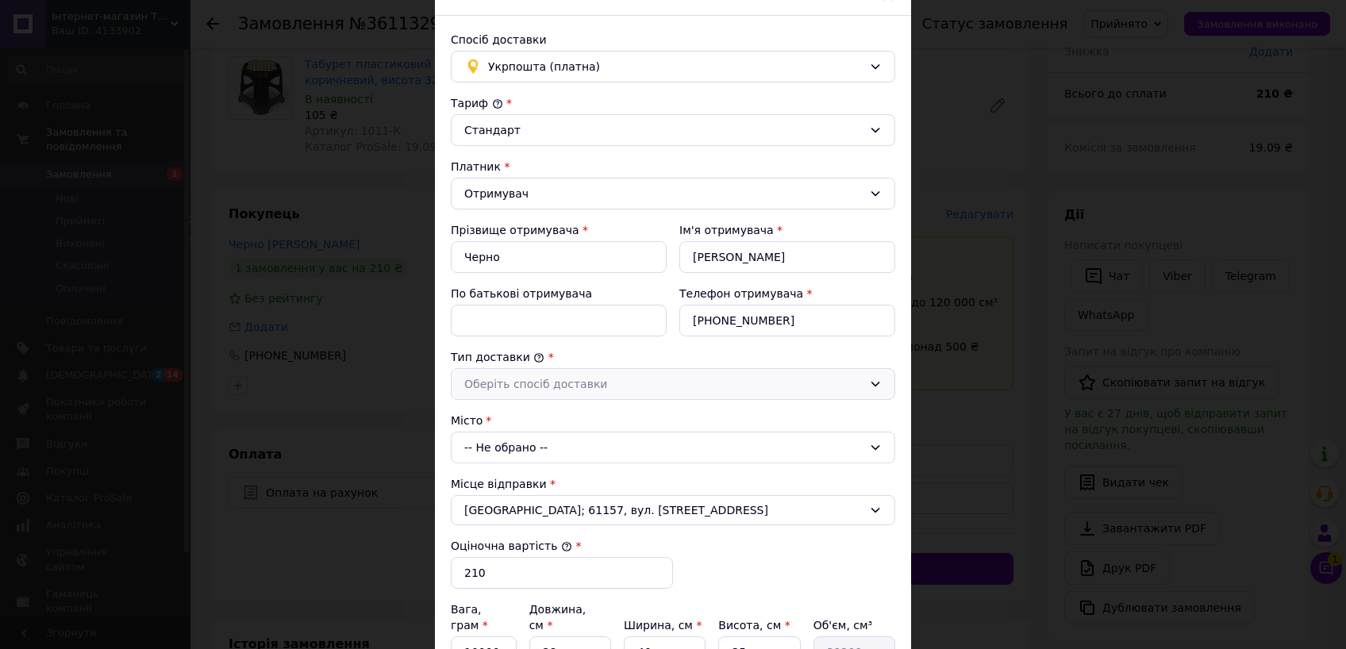
click at [538, 387] on div "Оберіть спосіб доставки" at bounding box center [663, 383] width 398 height 17
click at [510, 419] on li "Склад - склад" at bounding box center [673, 418] width 443 height 30
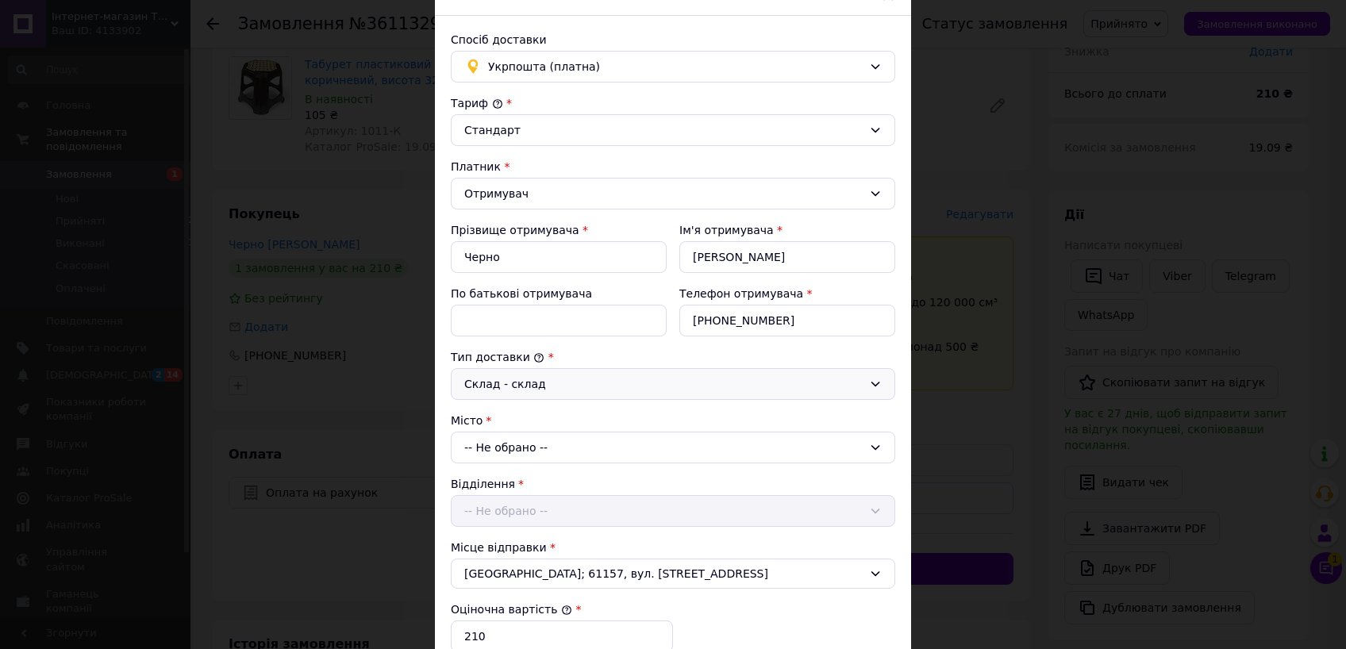
click at [499, 448] on div "-- Не обрано --" at bounding box center [673, 448] width 445 height 32
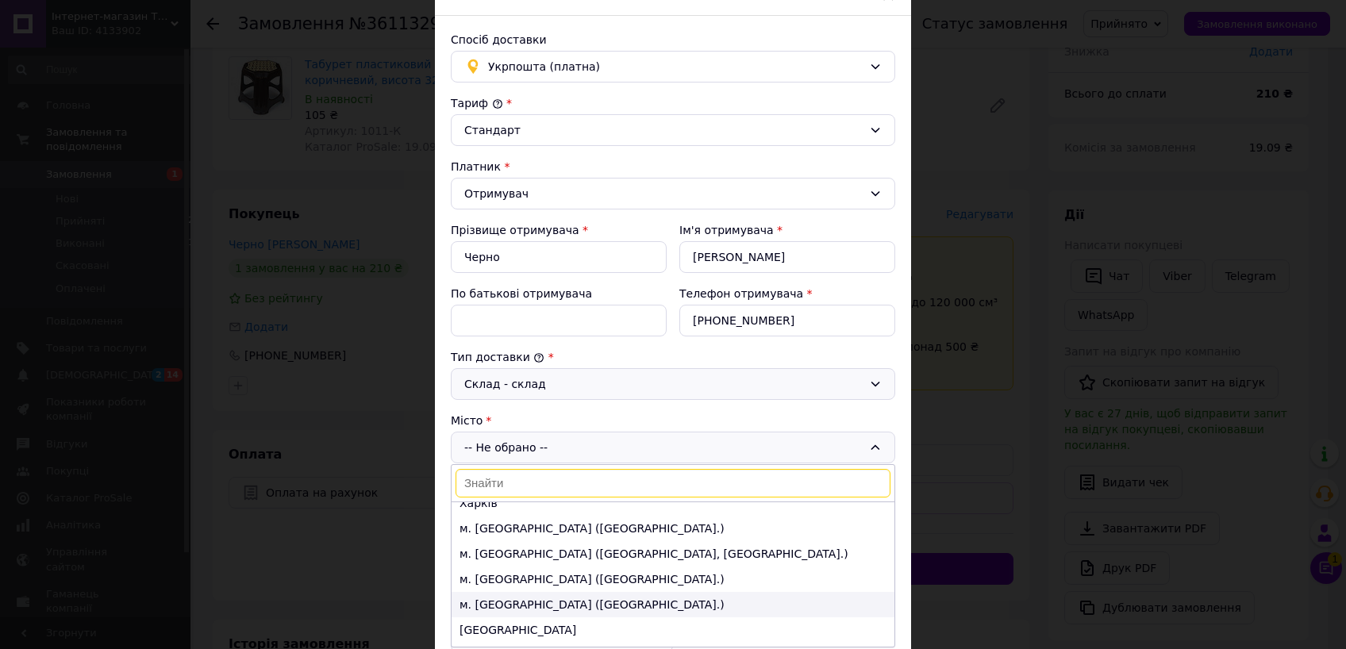
click at [491, 599] on li "м. [GEOGRAPHIC_DATA] ([GEOGRAPHIC_DATA].)" at bounding box center [673, 604] width 443 height 25
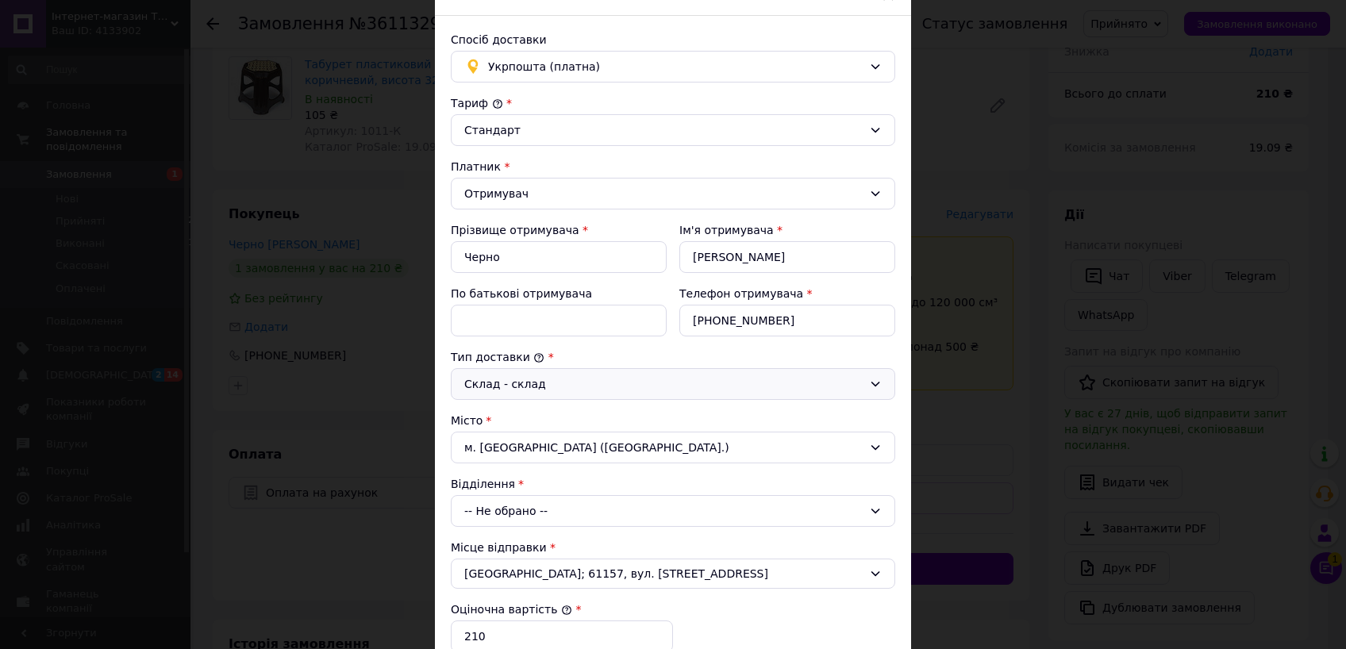
click at [487, 499] on div "-- Не обрано --" at bounding box center [673, 511] width 445 height 32
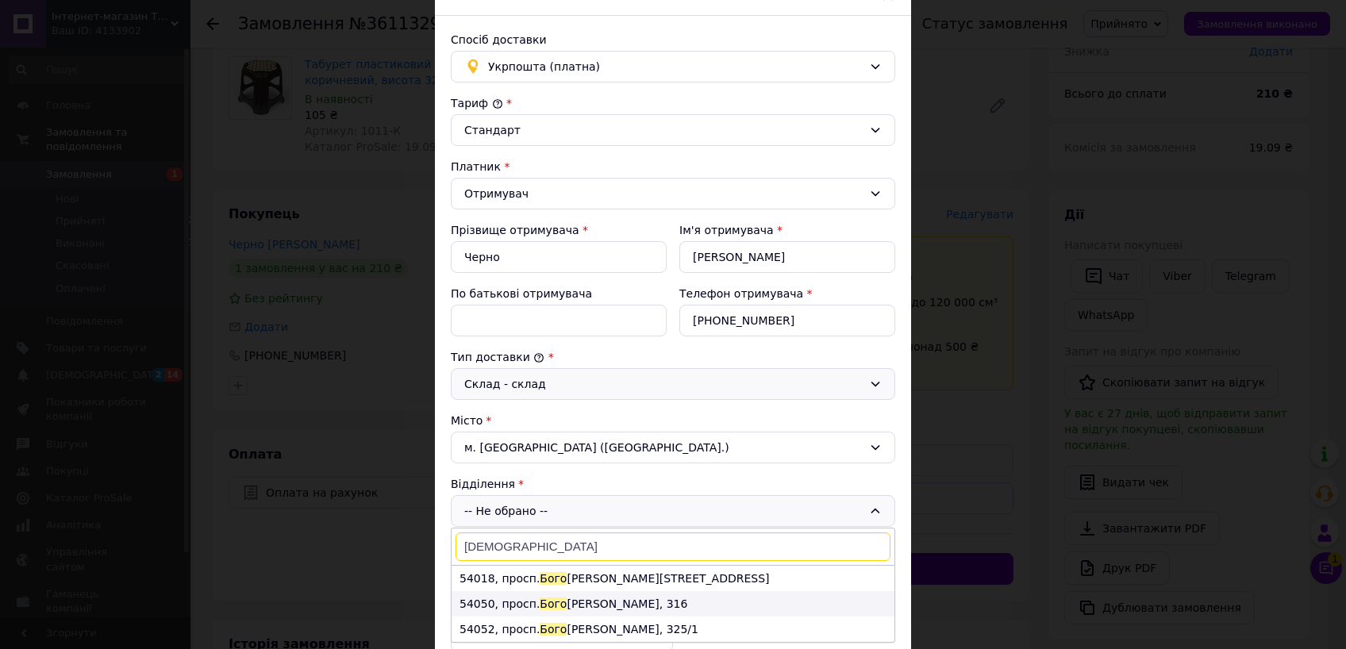
type input "[DEMOGRAPHIC_DATA]"
click at [499, 609] on li "54050, просп. [STREET_ADDRESS]" at bounding box center [673, 603] width 443 height 25
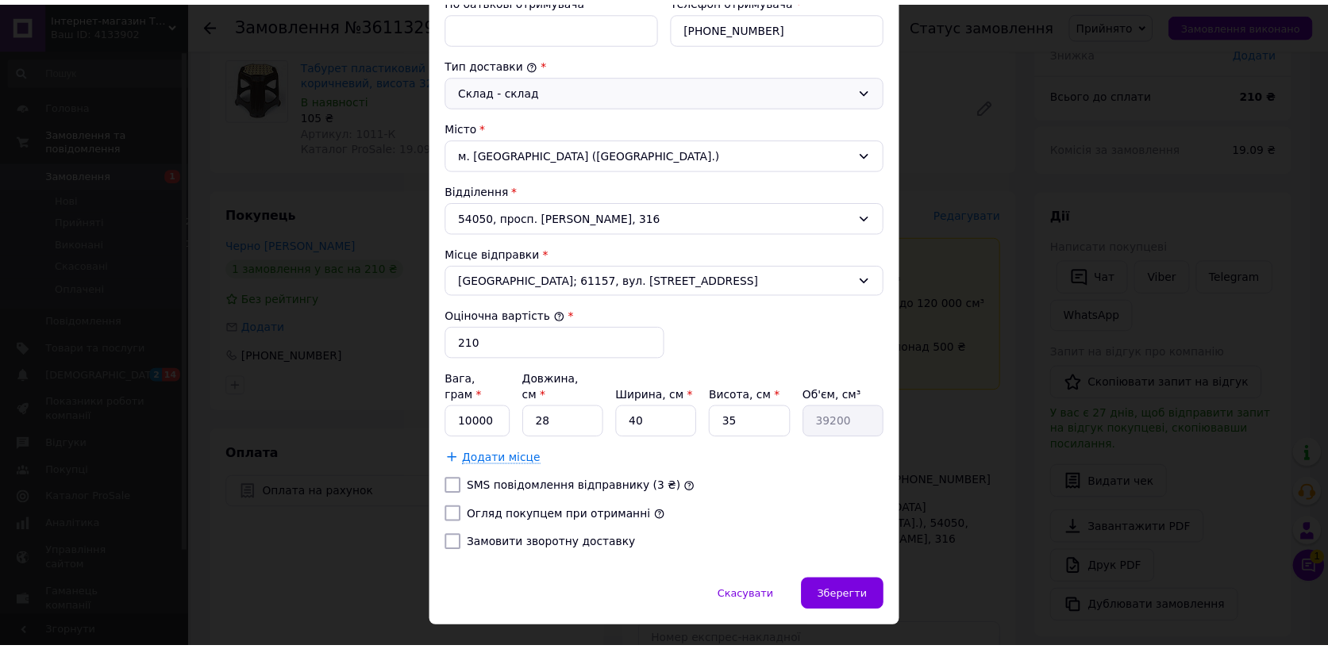
scroll to position [398, 0]
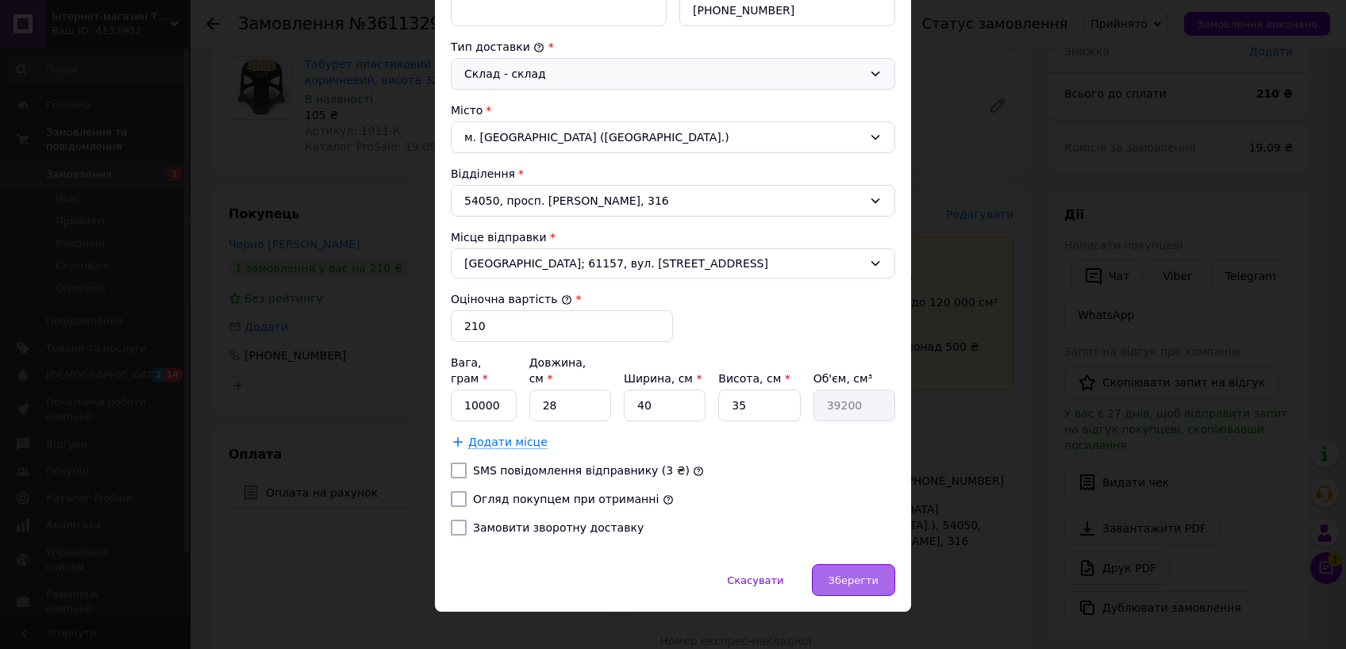
click at [858, 575] on span "Зберегти" at bounding box center [854, 581] width 50 height 12
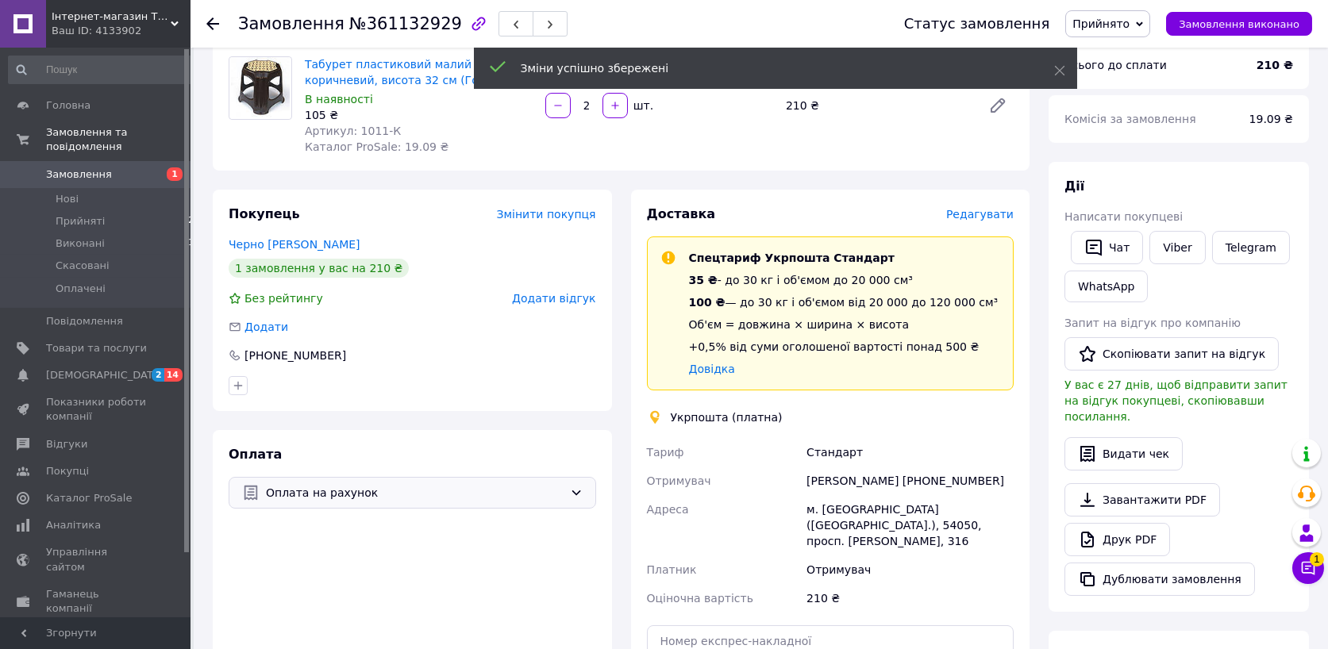
click at [360, 497] on span "Оплата на рахунок" at bounding box center [415, 492] width 298 height 17
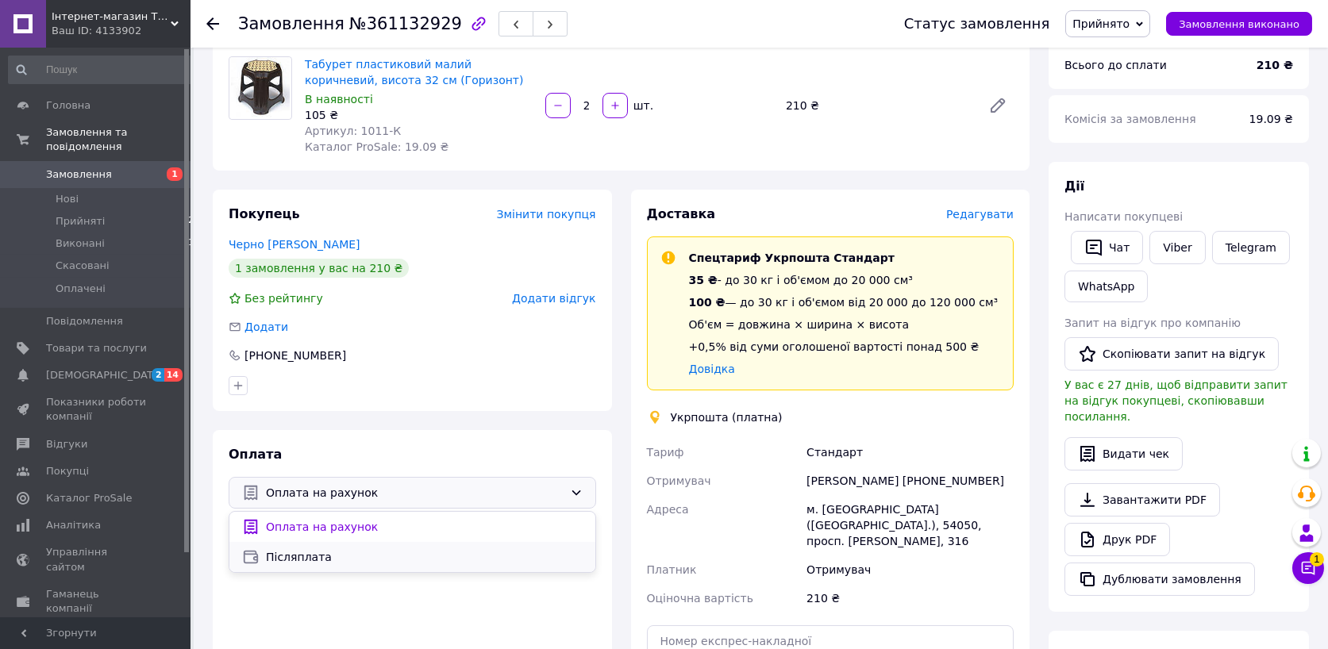
click at [339, 562] on span "Післяплата" at bounding box center [424, 557] width 317 height 16
